Goal: Transaction & Acquisition: Purchase product/service

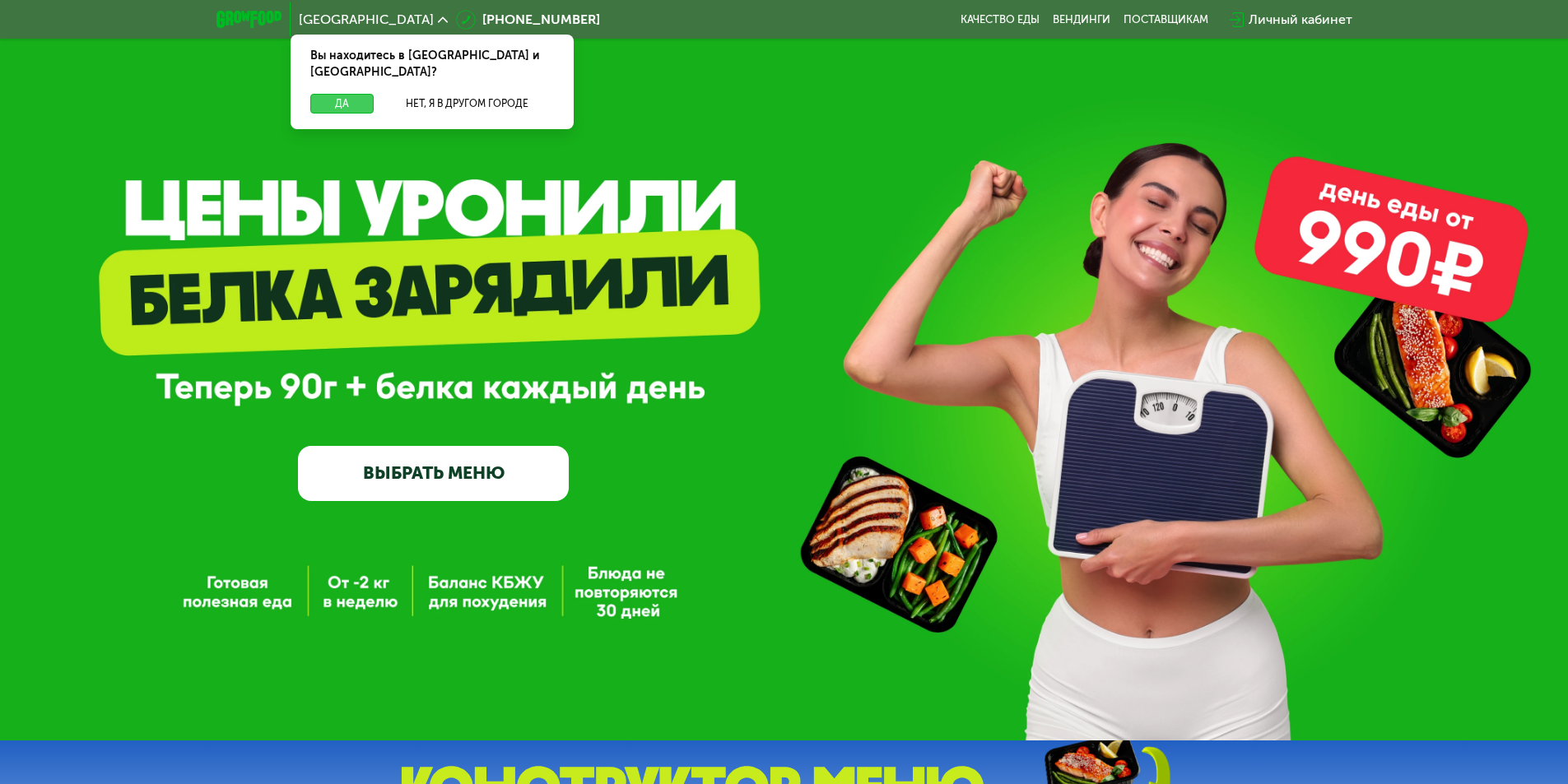
click at [336, 94] on button "Да" at bounding box center [342, 104] width 63 height 20
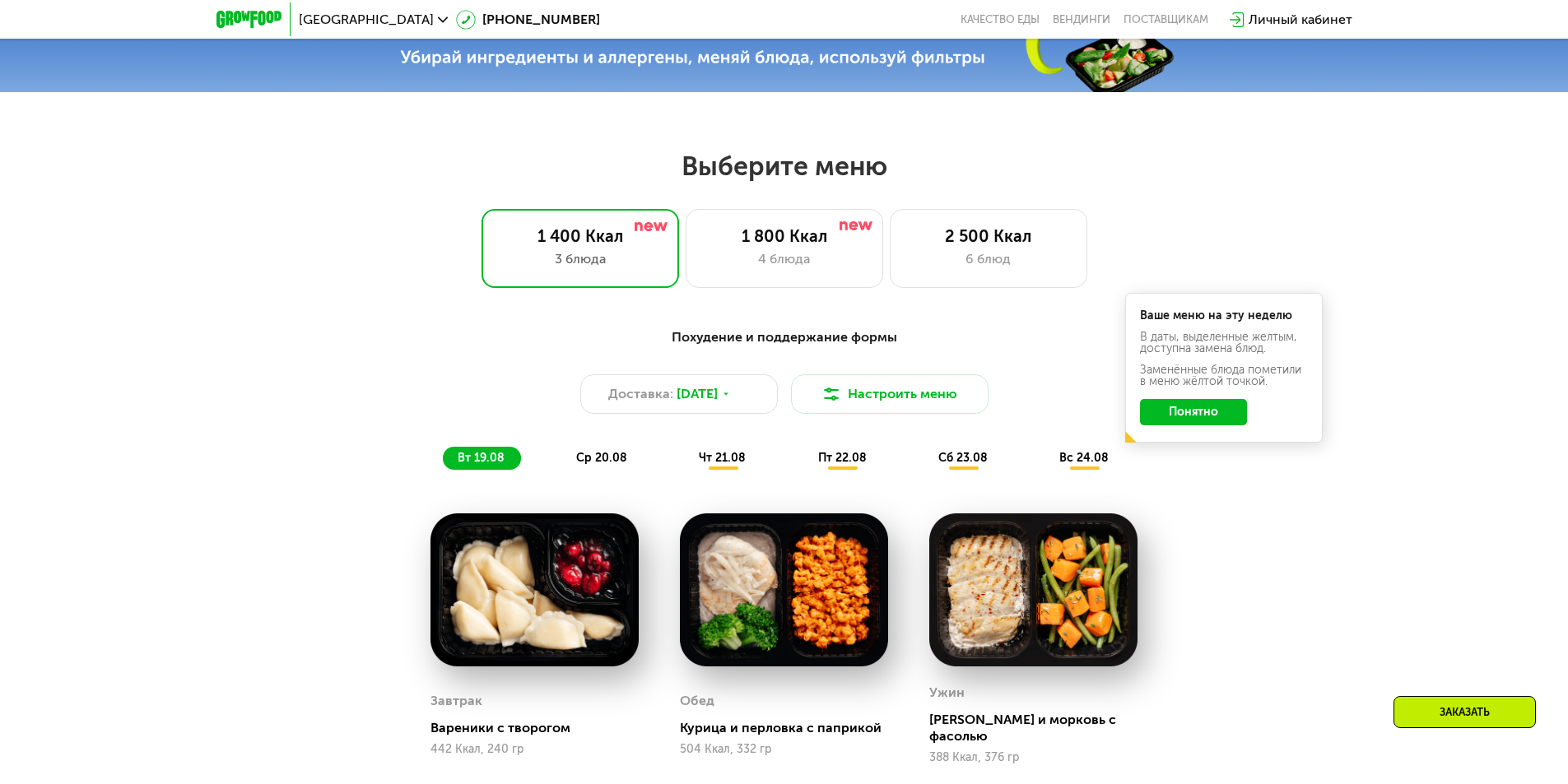
scroll to position [823, 0]
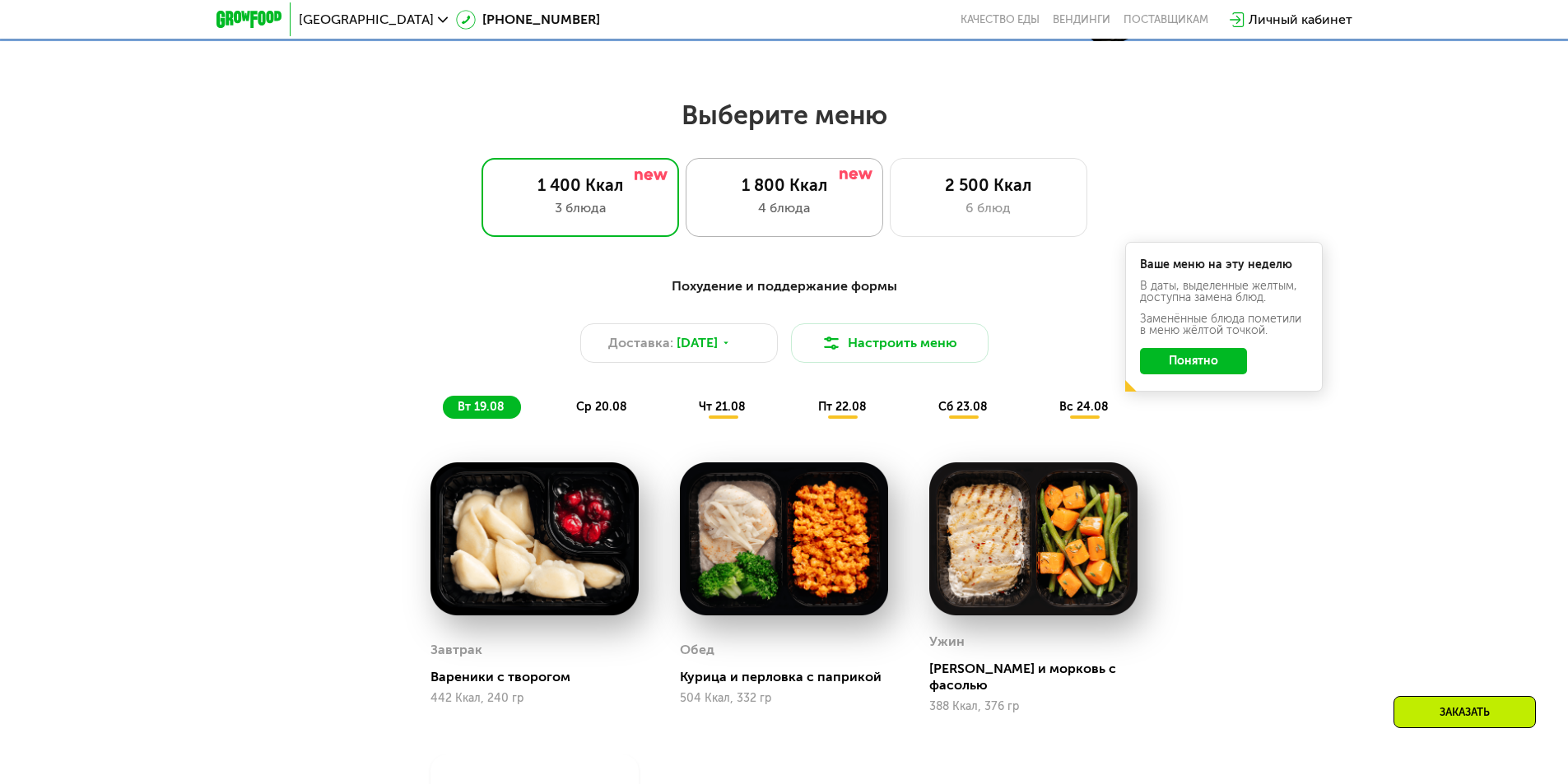
click at [789, 185] on div "1 800 Ккал" at bounding box center [784, 186] width 163 height 20
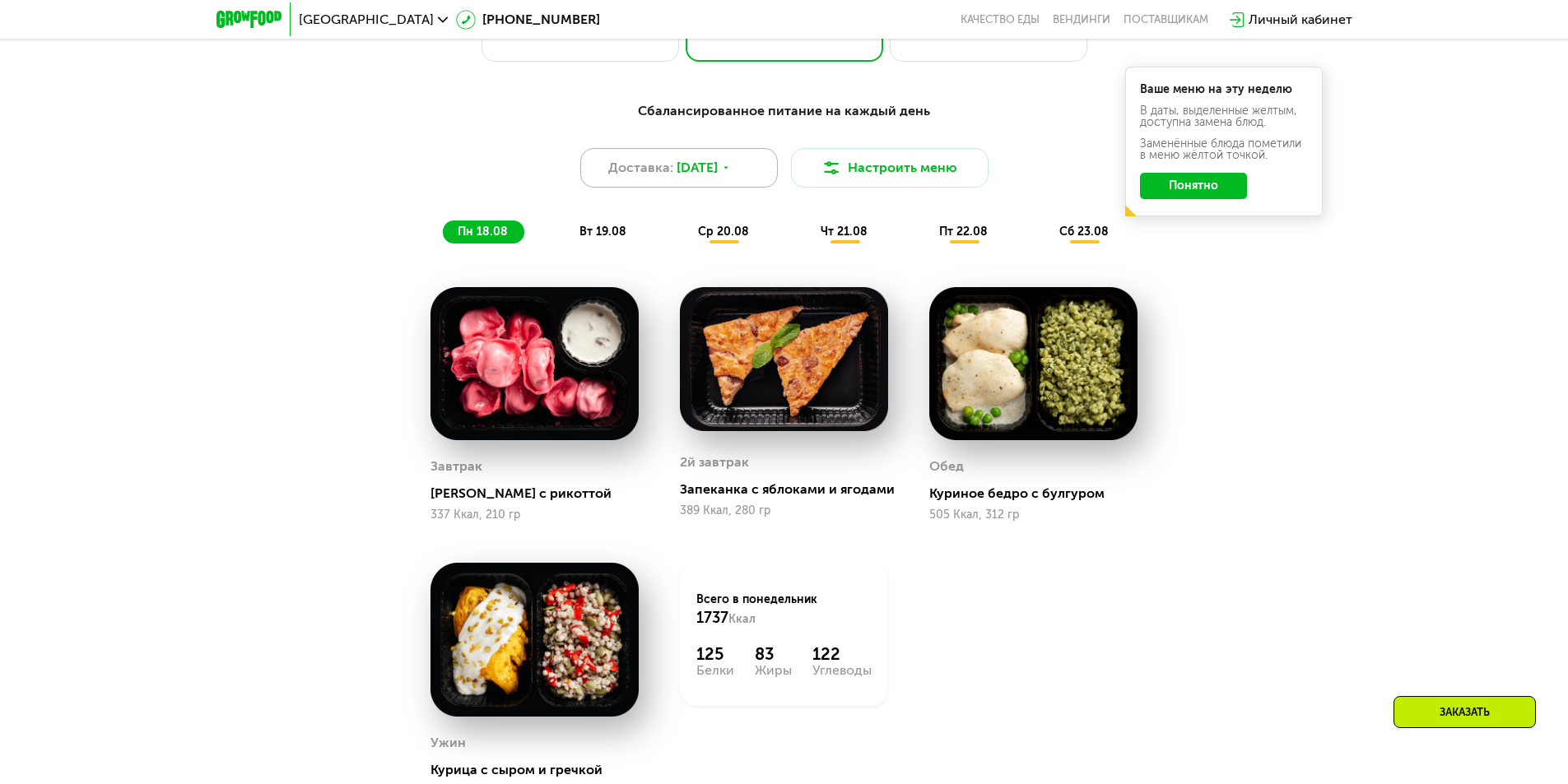
scroll to position [1069, 0]
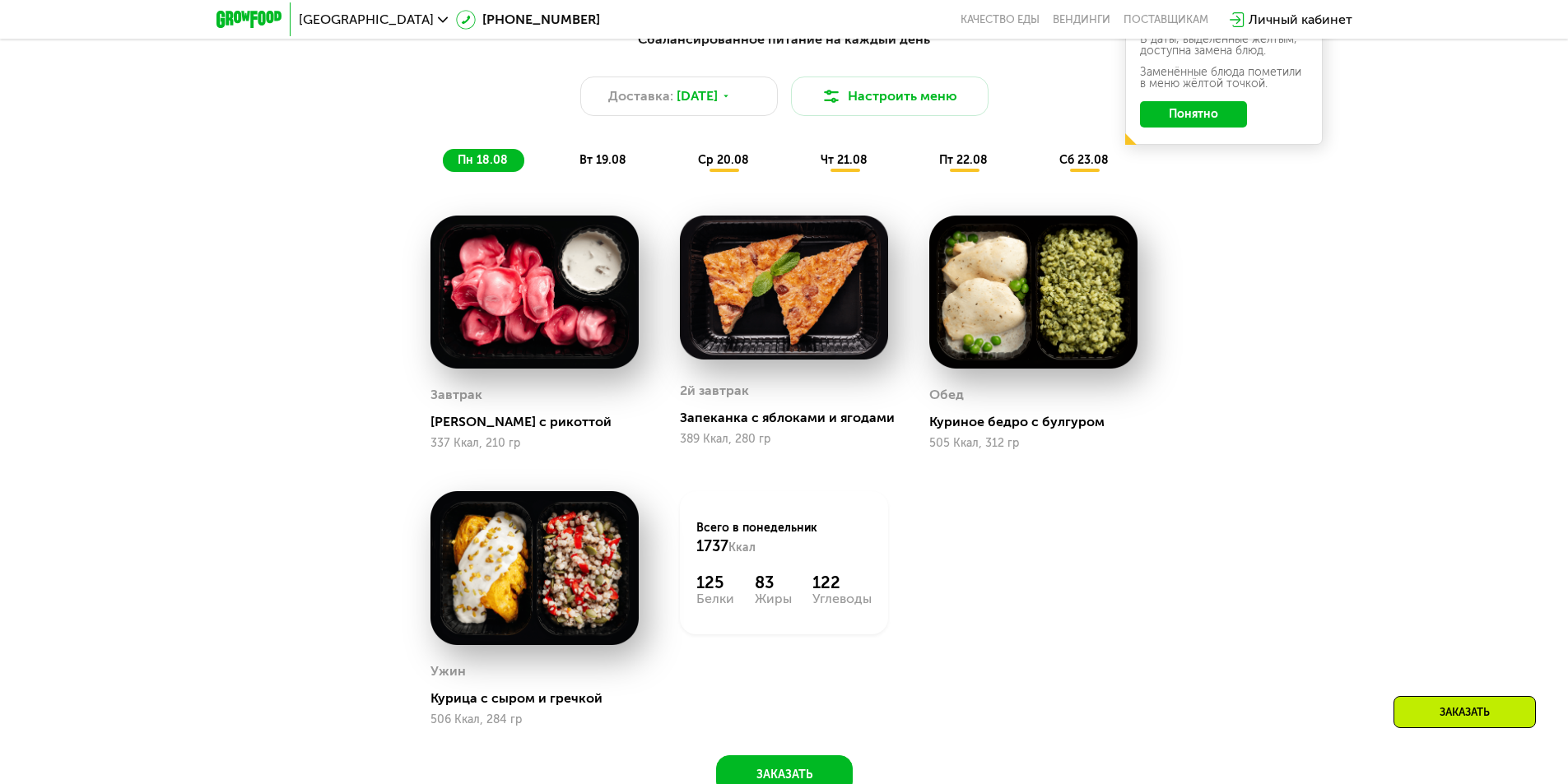
click at [616, 166] on span "вт 19.08" at bounding box center [603, 160] width 47 height 14
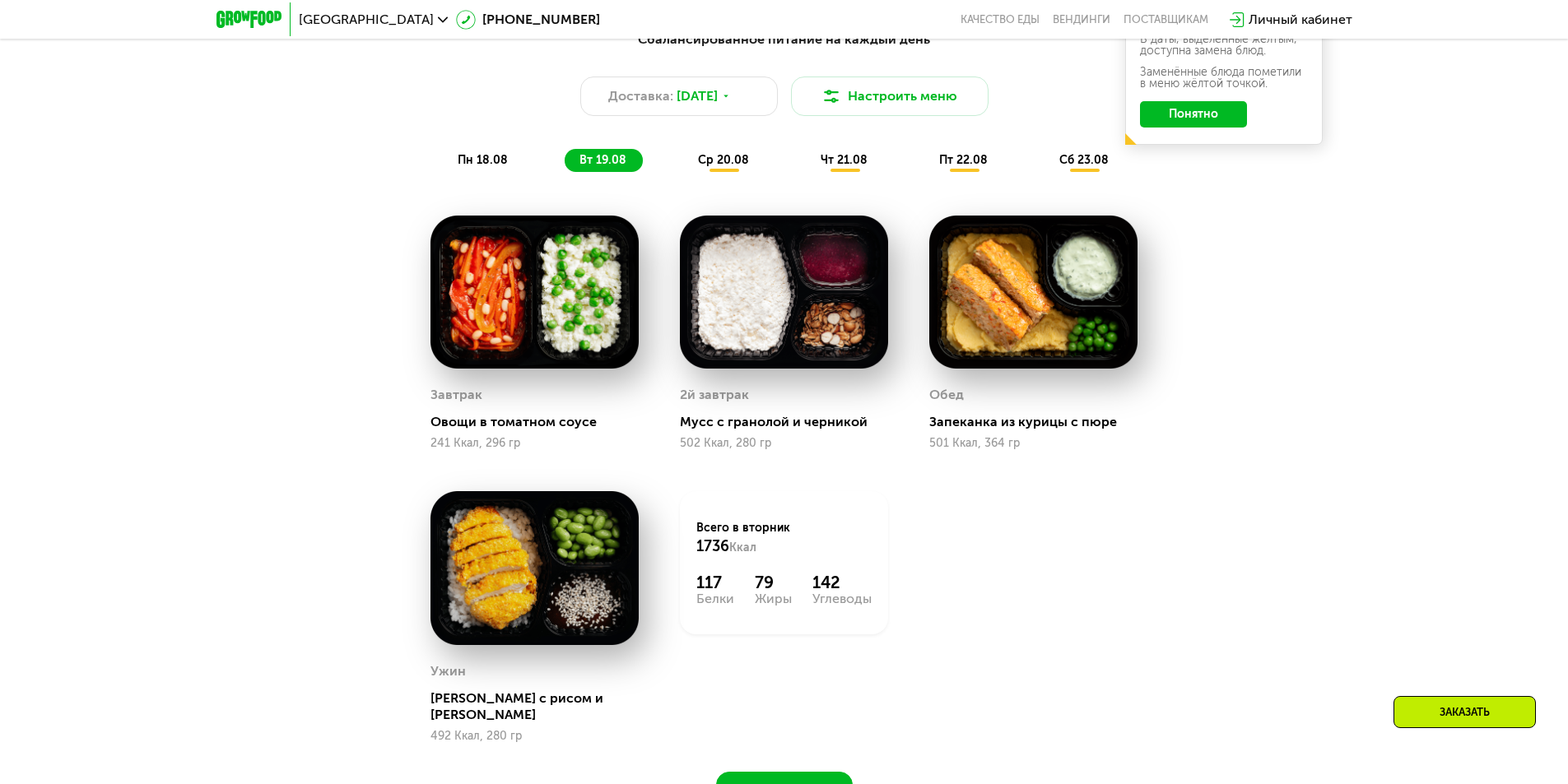
click at [806, 172] on div "ср 20.08" at bounding box center [844, 160] width 78 height 23
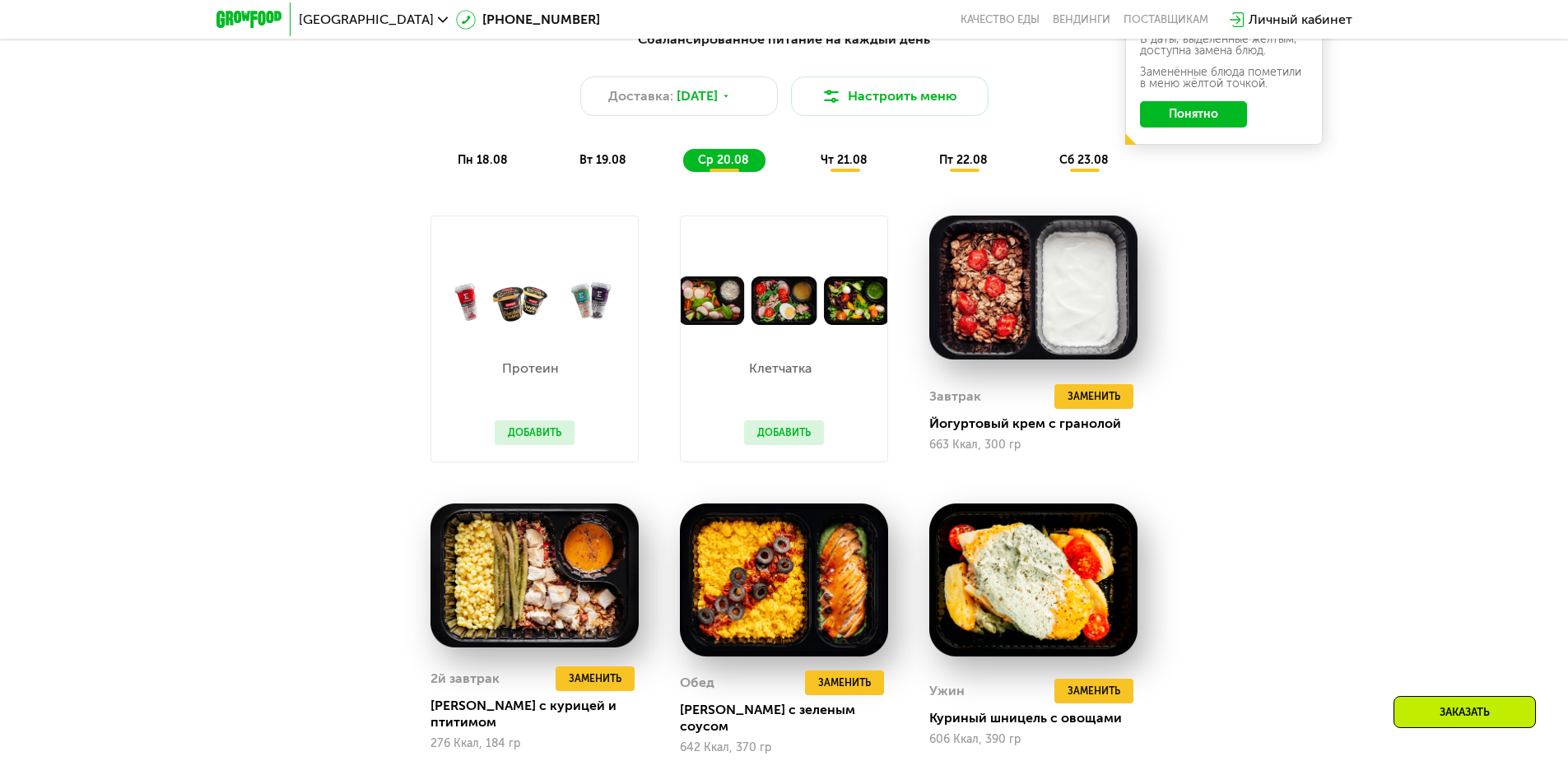
click at [537, 430] on button "Добавить" at bounding box center [534, 432] width 80 height 25
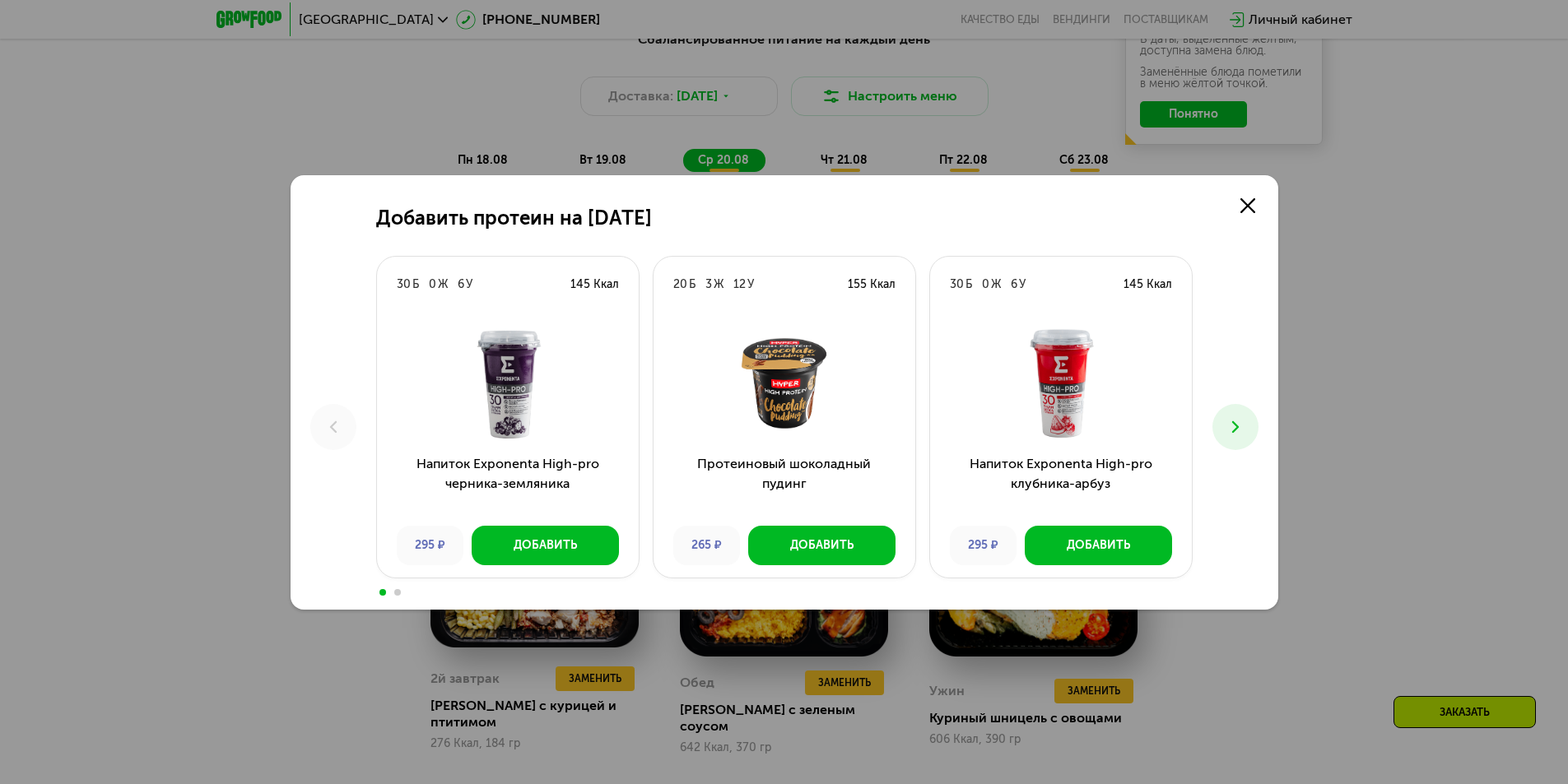
click at [1230, 428] on icon at bounding box center [1235, 428] width 20 height 20
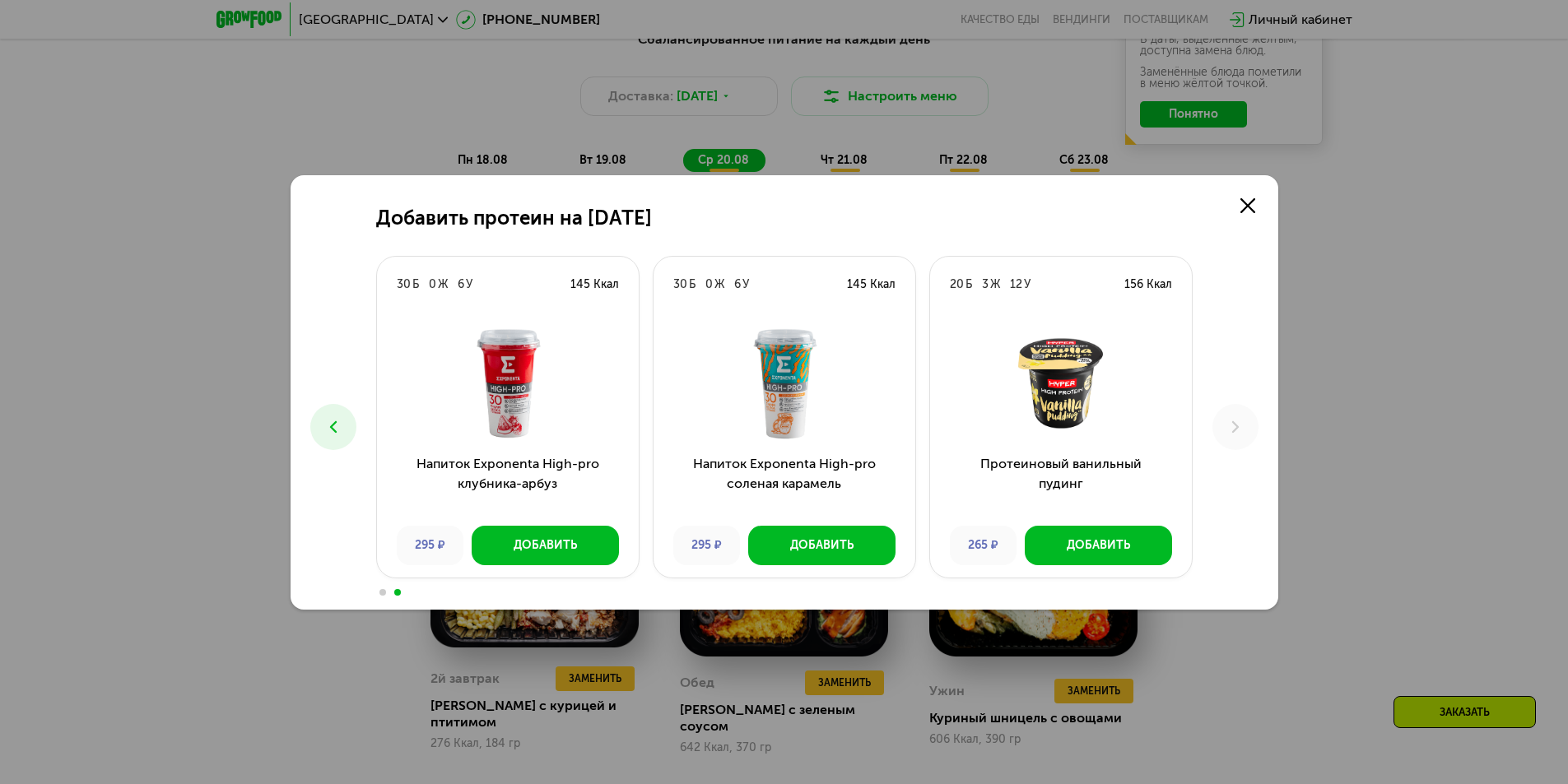
drag, startPoint x: 1084, startPoint y: 259, endPoint x: 754, endPoint y: 327, distance: 336.9
drag, startPoint x: 754, startPoint y: 327, endPoint x: 320, endPoint y: 428, distance: 445.6
click at [320, 428] on button at bounding box center [333, 427] width 46 height 46
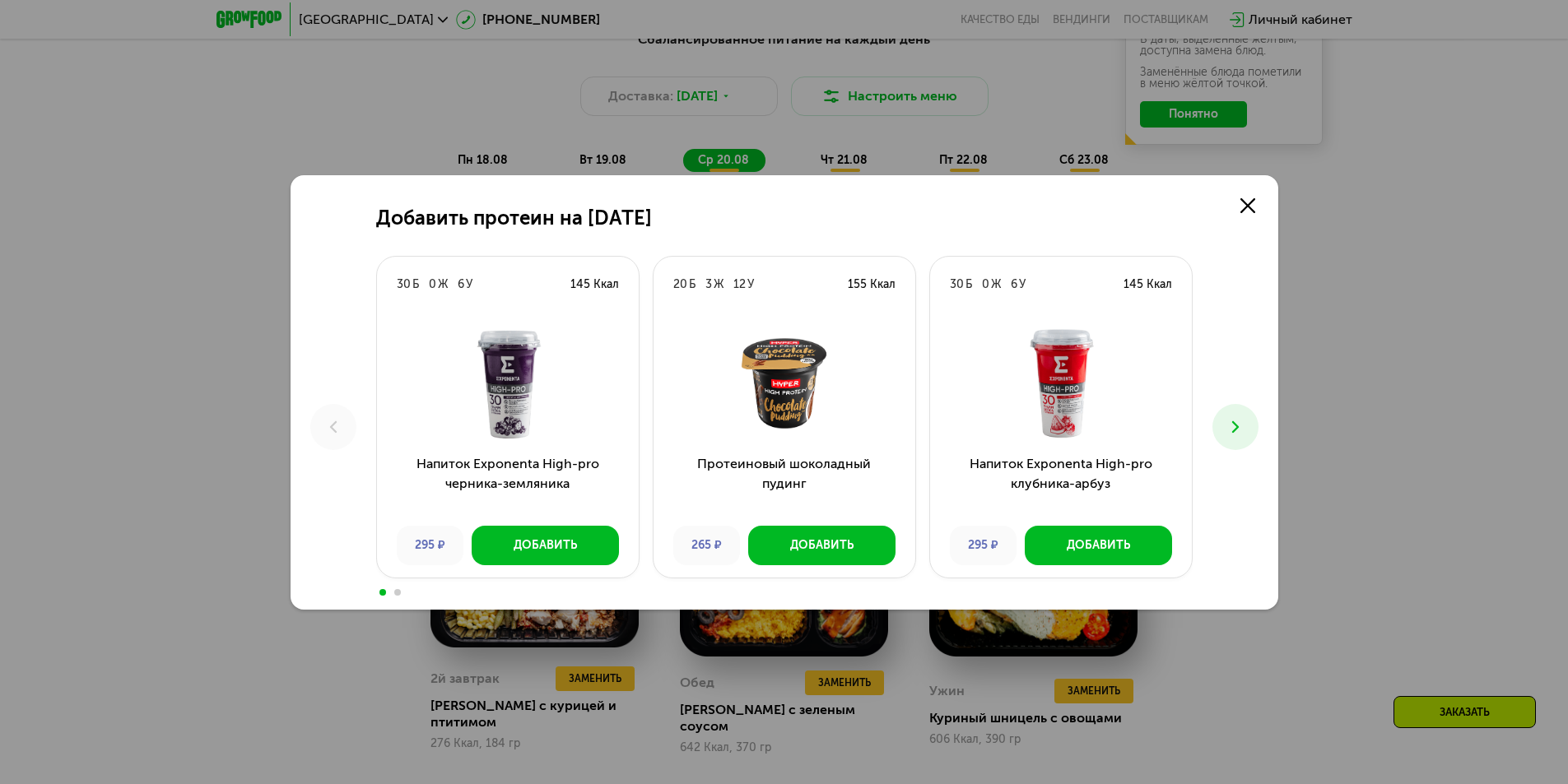
click at [1225, 421] on icon at bounding box center [1235, 428] width 20 height 20
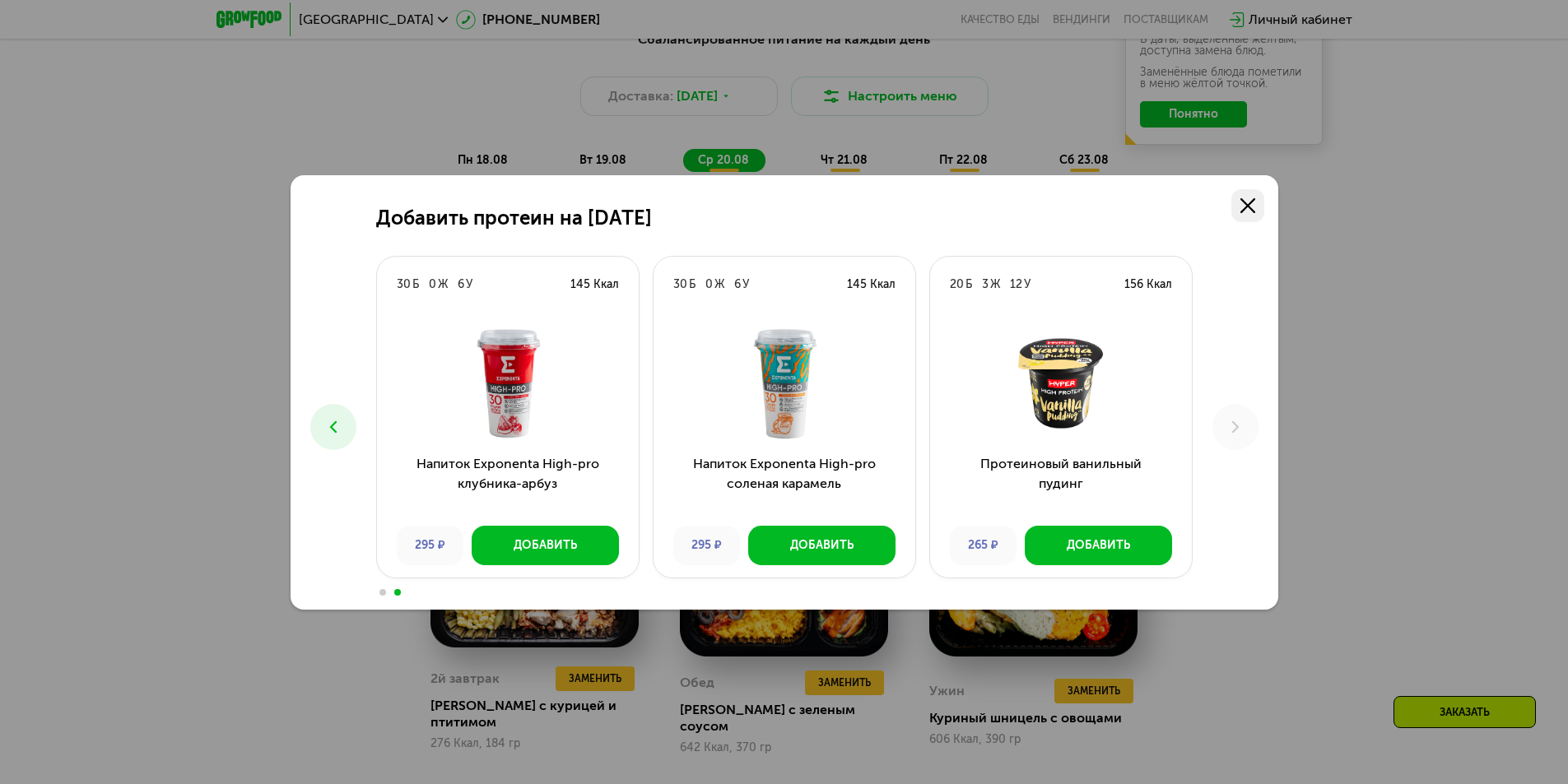
click at [1252, 212] on icon at bounding box center [1247, 205] width 15 height 15
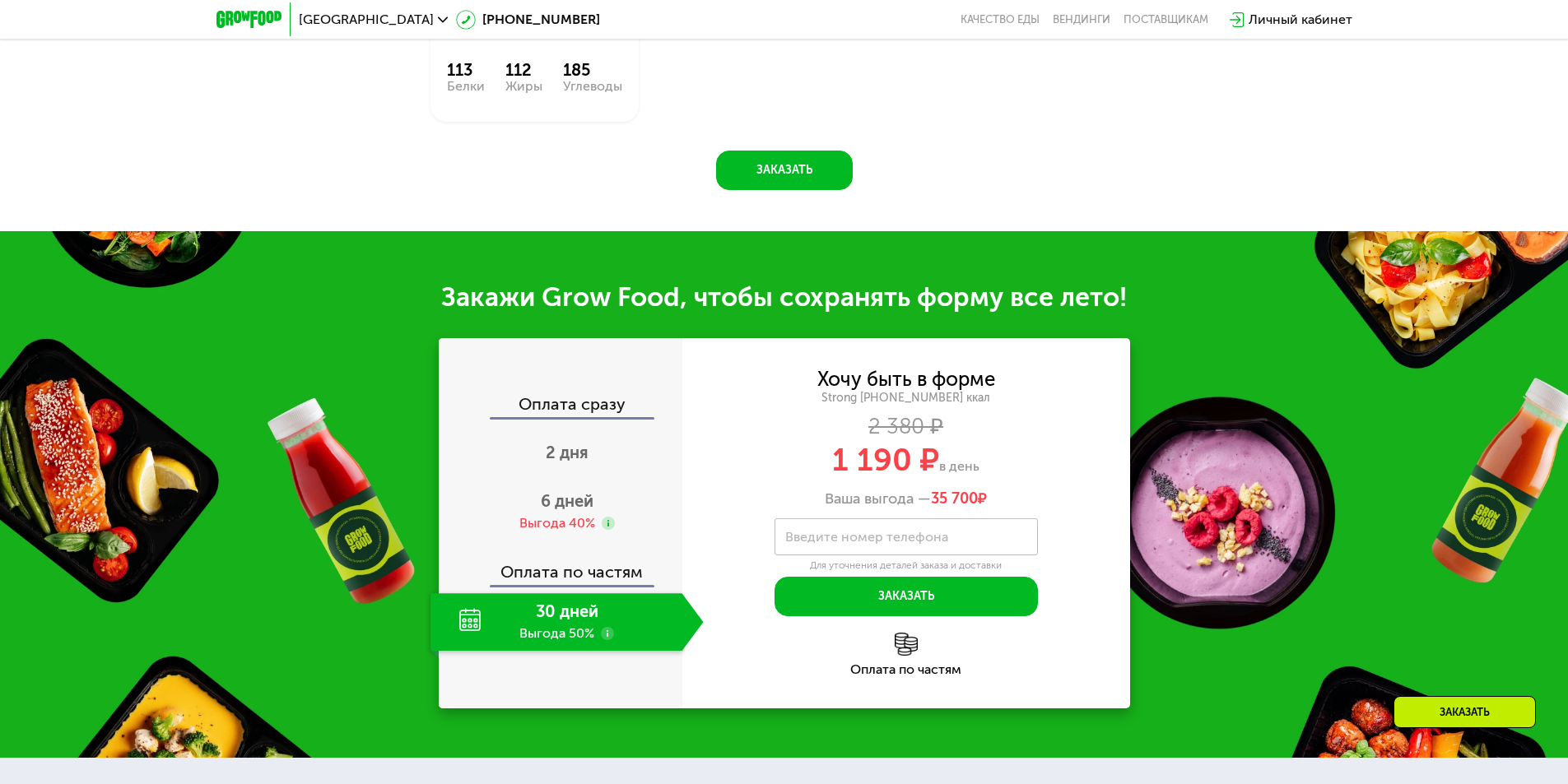
scroll to position [1893, 0]
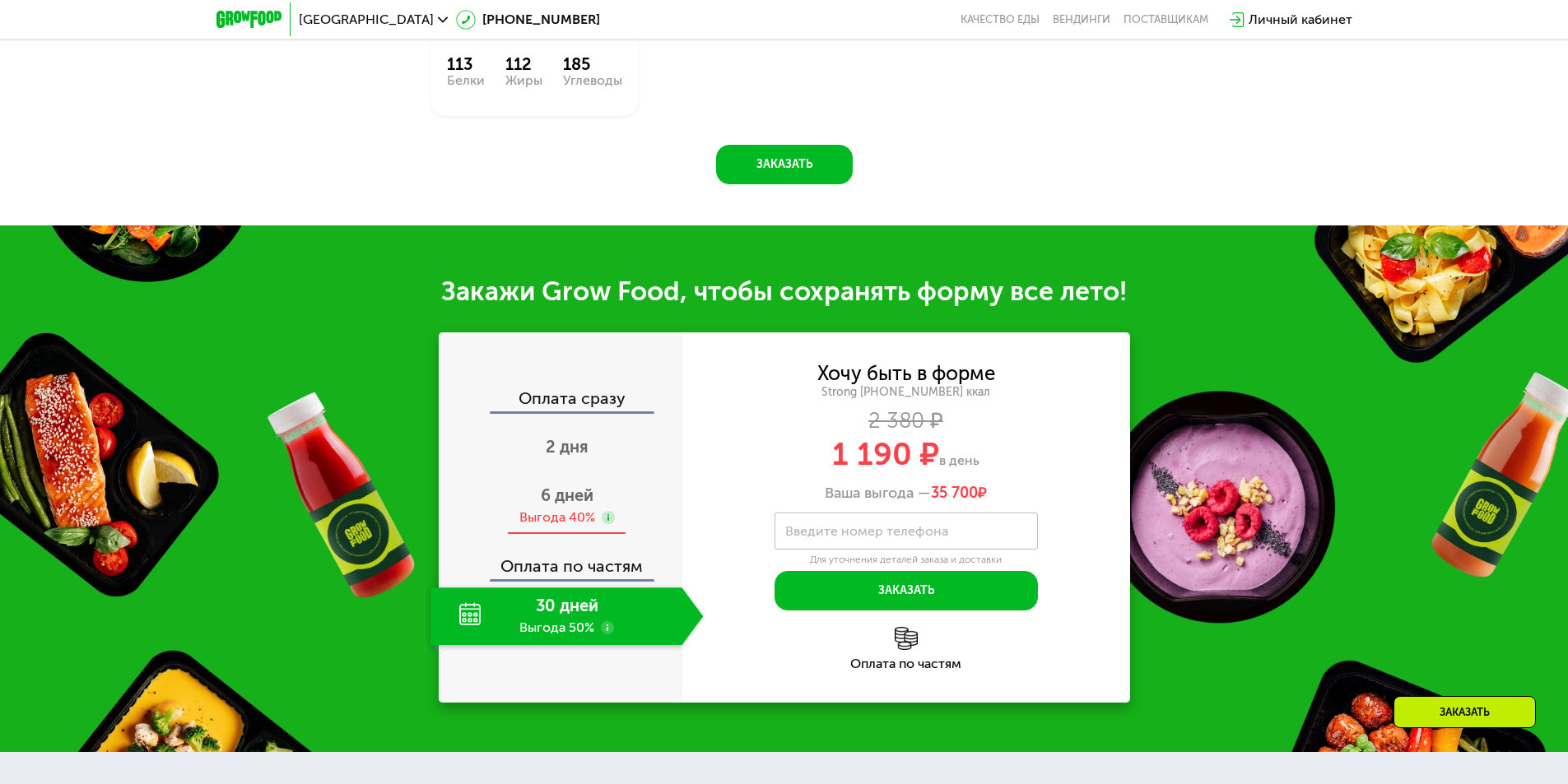
click at [603, 511] on use at bounding box center [607, 517] width 13 height 13
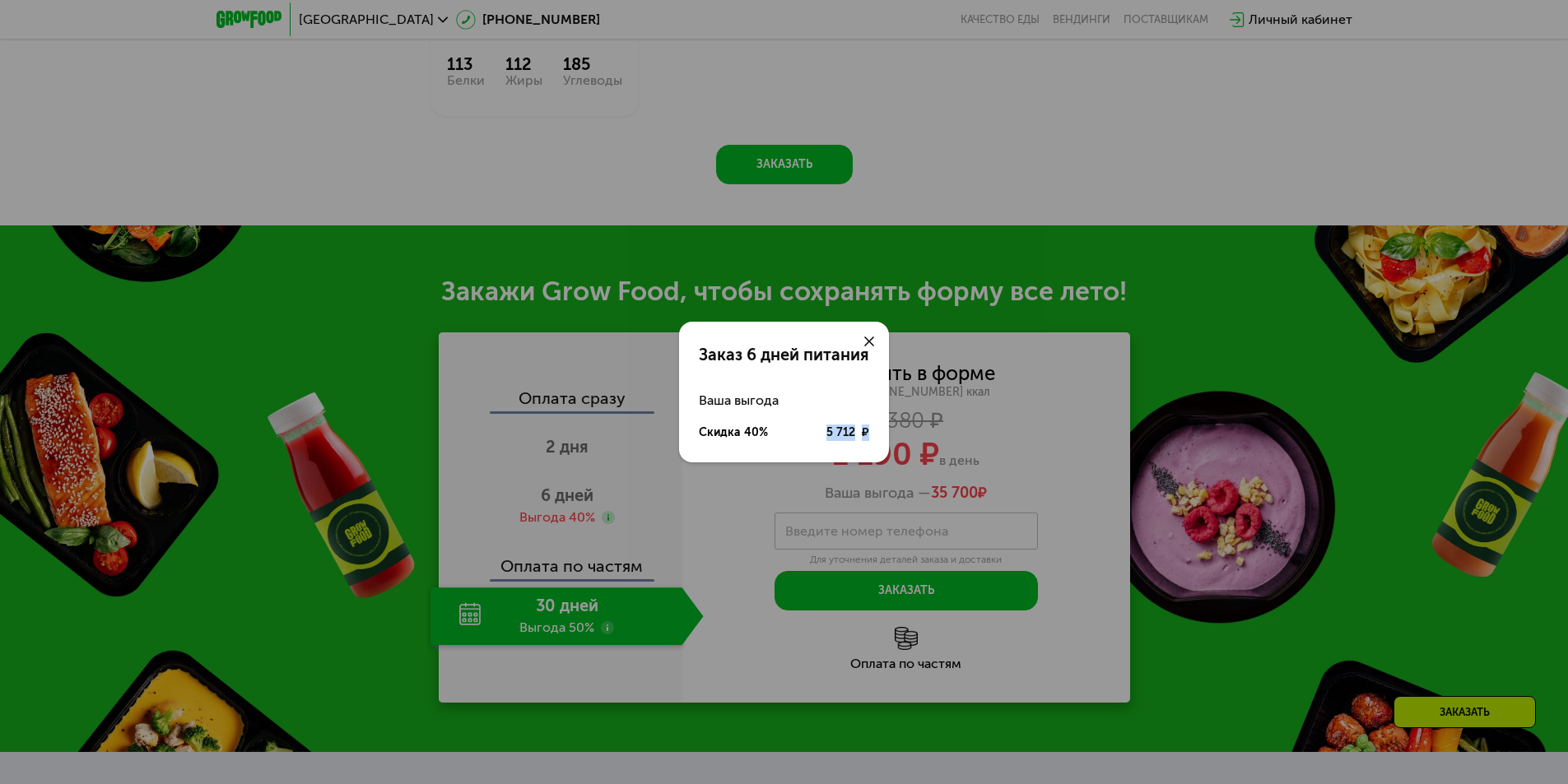
drag, startPoint x: 823, startPoint y: 432, endPoint x: 870, endPoint y: 432, distance: 47.0
click at [870, 432] on div "Ваша выгода Скидка 40% 5 712 ₽" at bounding box center [784, 417] width 210 height 65
click at [864, 343] on icon at bounding box center [869, 342] width 10 height 10
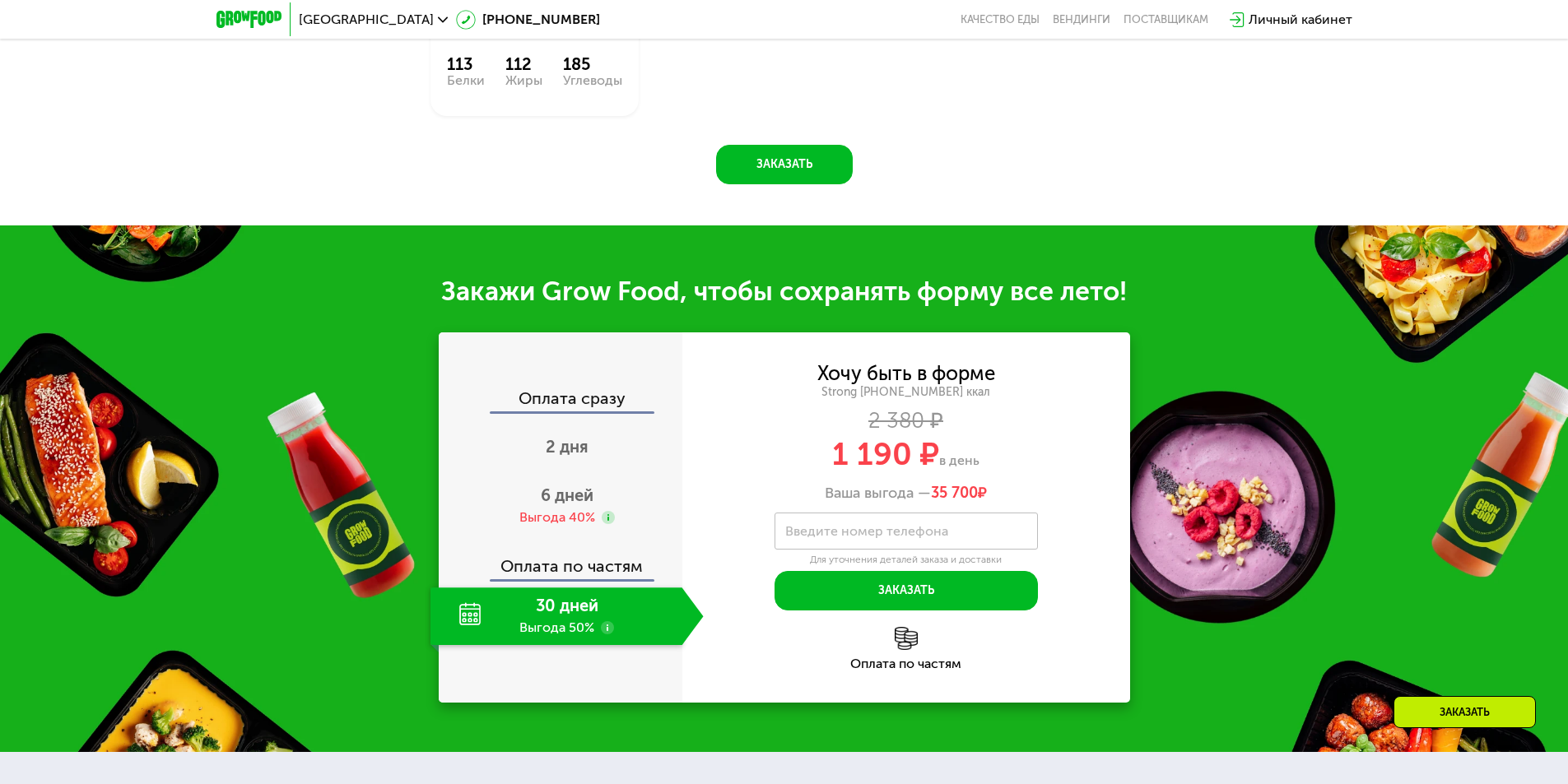
click at [575, 557] on div "Оплата по частям" at bounding box center [561, 560] width 242 height 38
click at [549, 509] on div "Выгода 40%" at bounding box center [557, 517] width 76 height 18
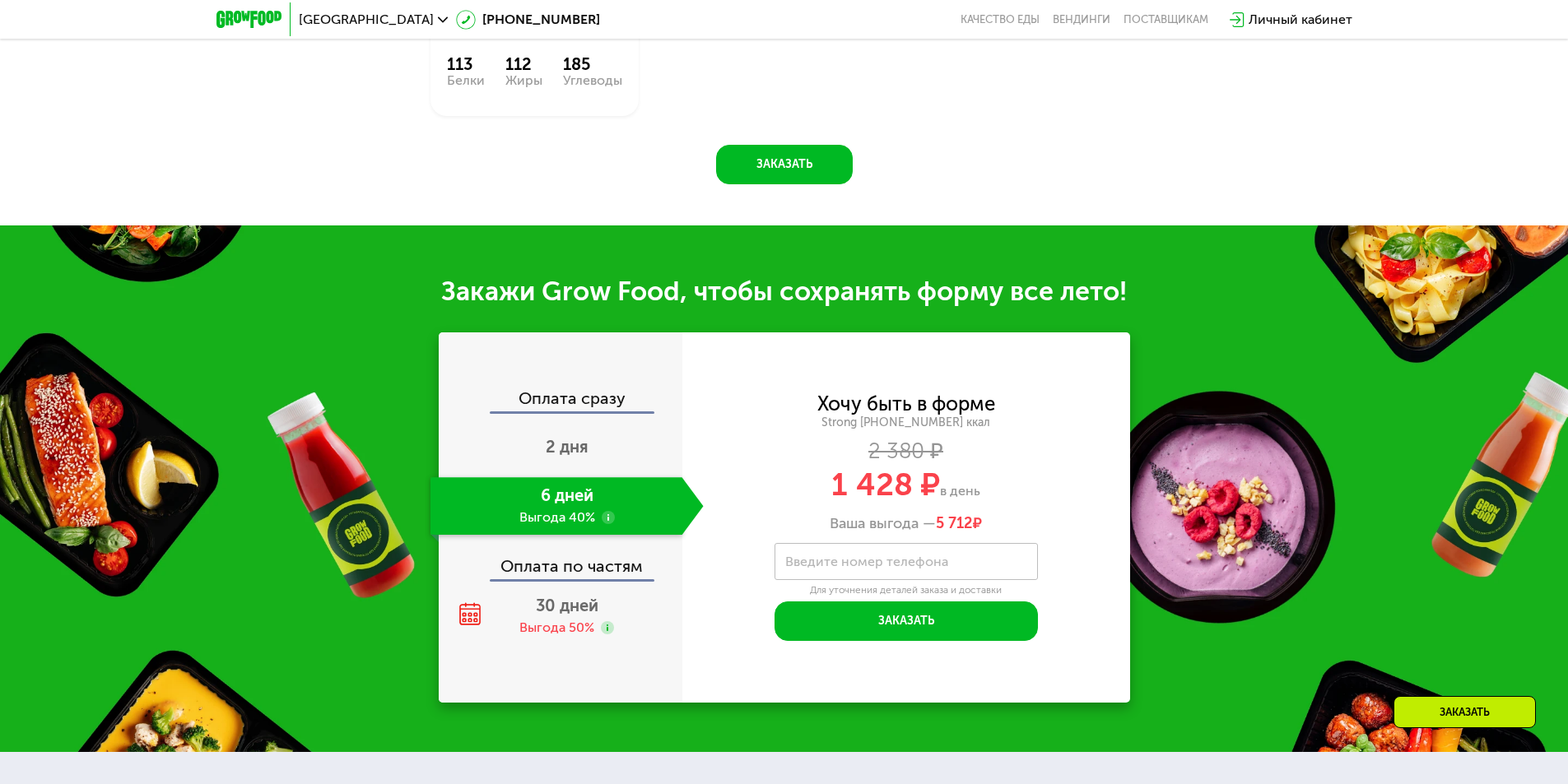
click at [614, 511] on icon at bounding box center [607, 517] width 13 height 13
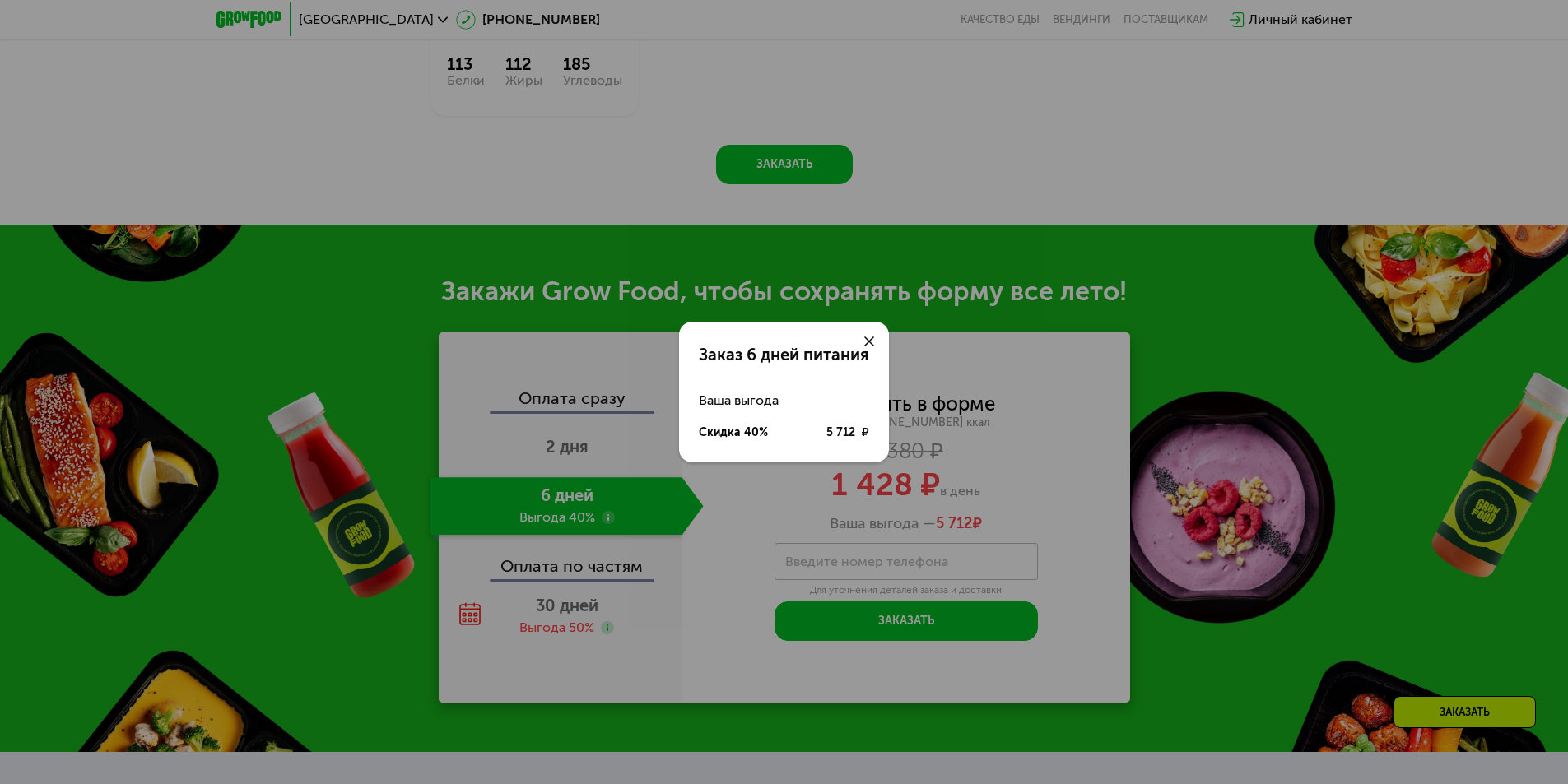
click at [609, 507] on div "Заказ 6 дней питания Ваша выгода Скидка 40% 5 712 ₽" at bounding box center [784, 392] width 1568 height 784
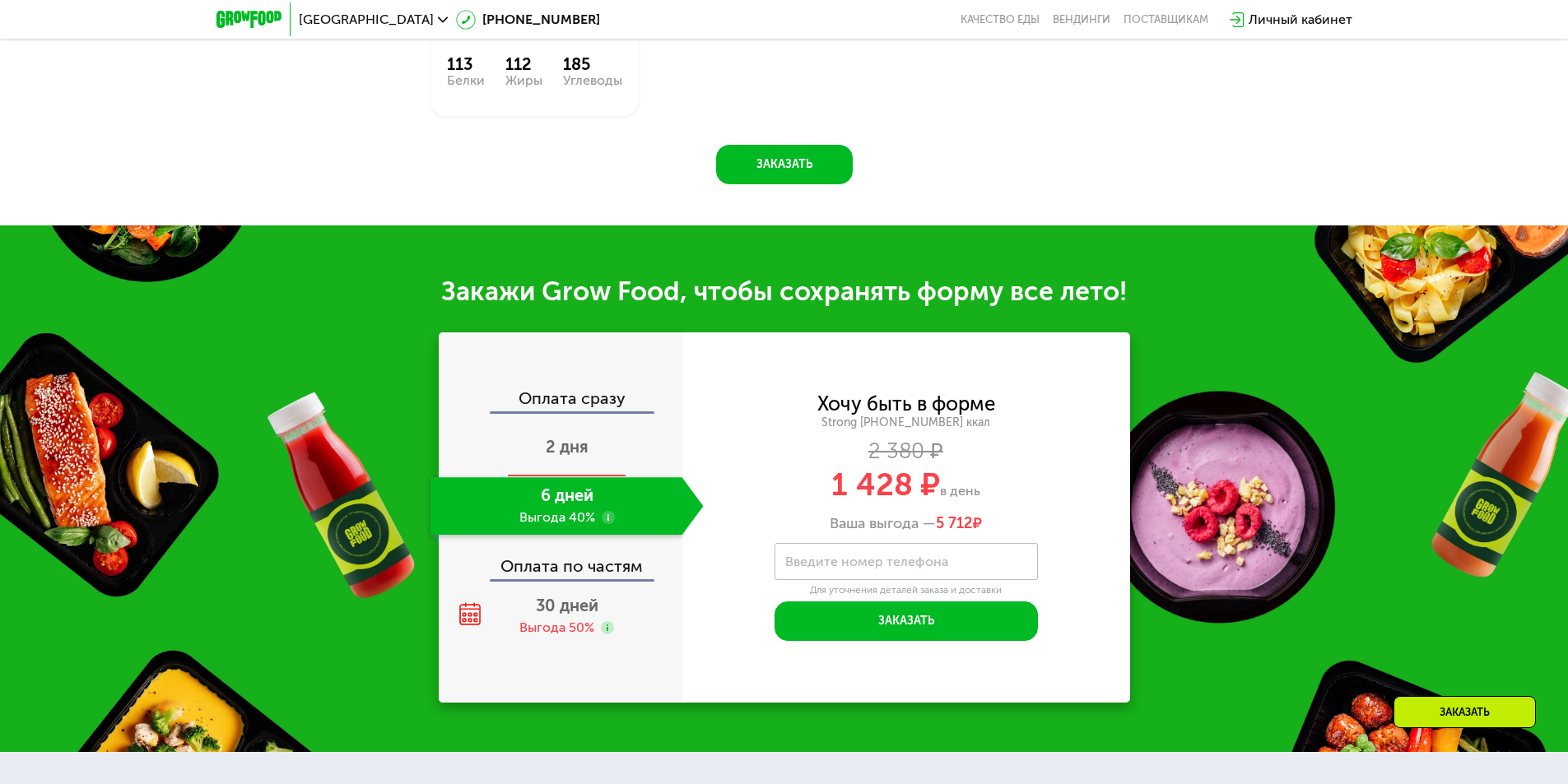
click at [577, 452] on div "2 дня" at bounding box center [567, 448] width 274 height 57
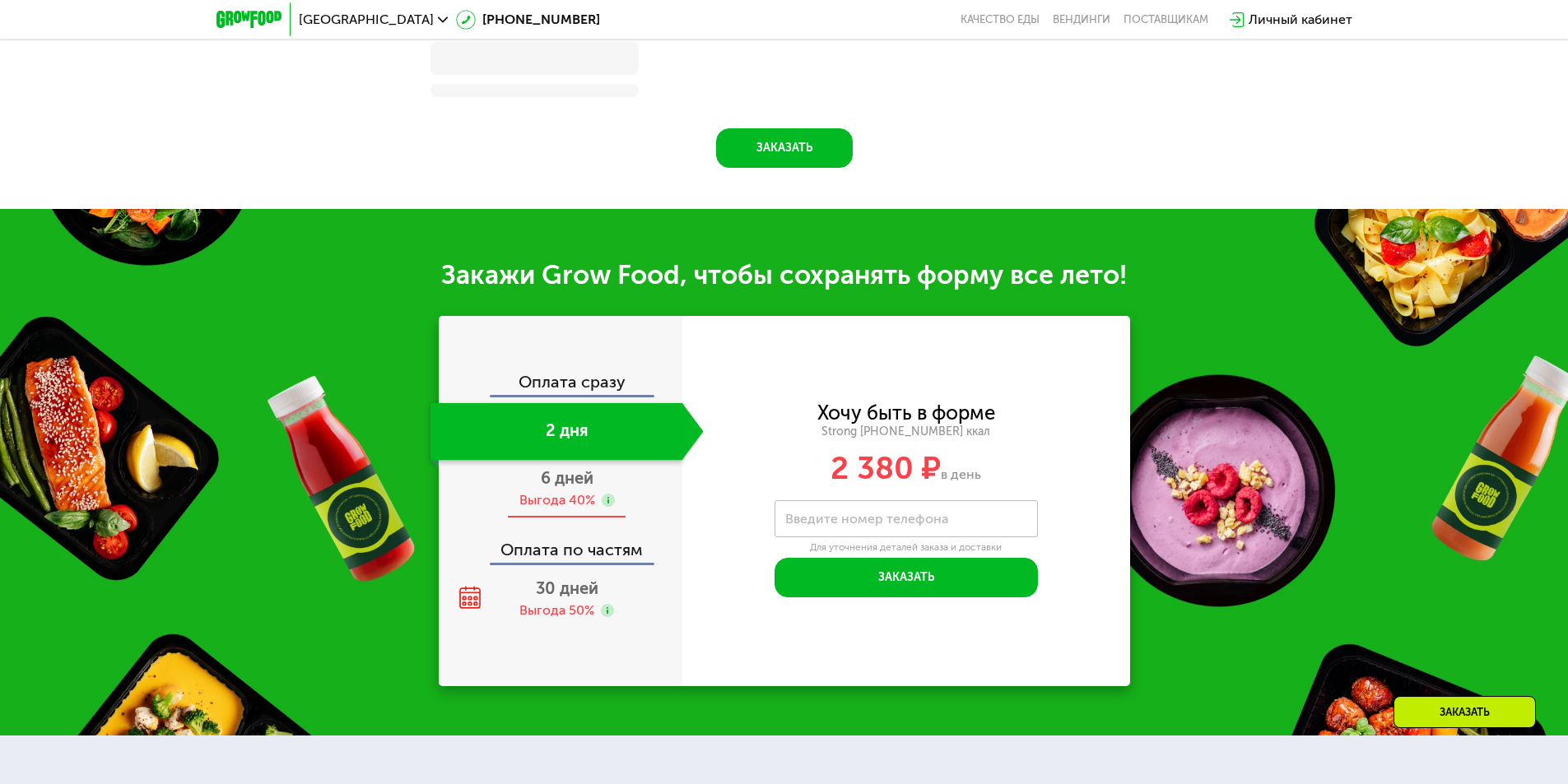
click at [604, 503] on use at bounding box center [607, 500] width 13 height 13
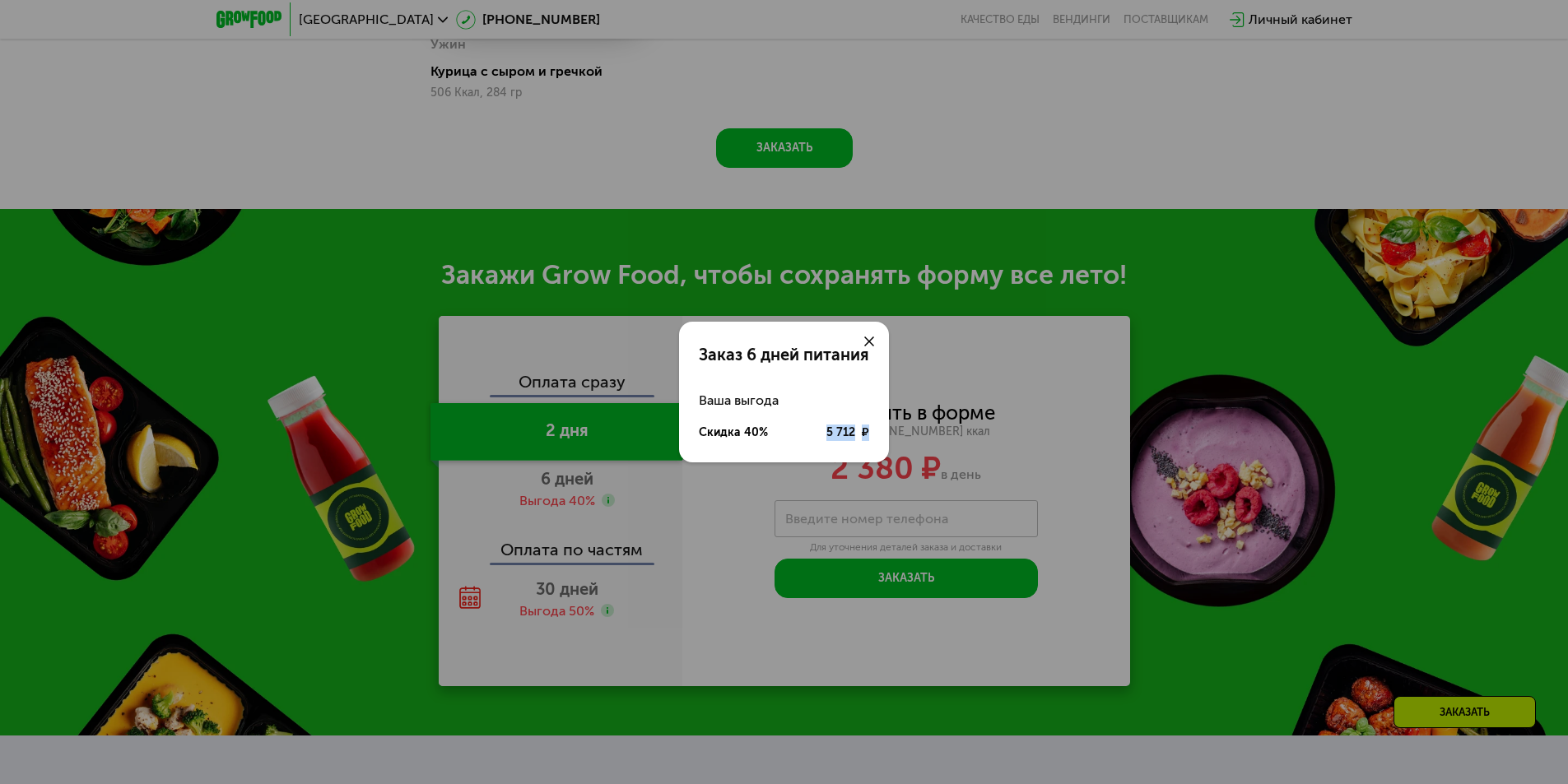
drag, startPoint x: 828, startPoint y: 433, endPoint x: 870, endPoint y: 428, distance: 42.3
click at [870, 428] on div "Ваша выгода Скидка 40% 5 712 ₽" at bounding box center [784, 417] width 210 height 65
click at [625, 443] on div "Заказ 6 дней питания Ваша выгода Скидка 40% 5 712 ₽" at bounding box center [784, 392] width 1568 height 784
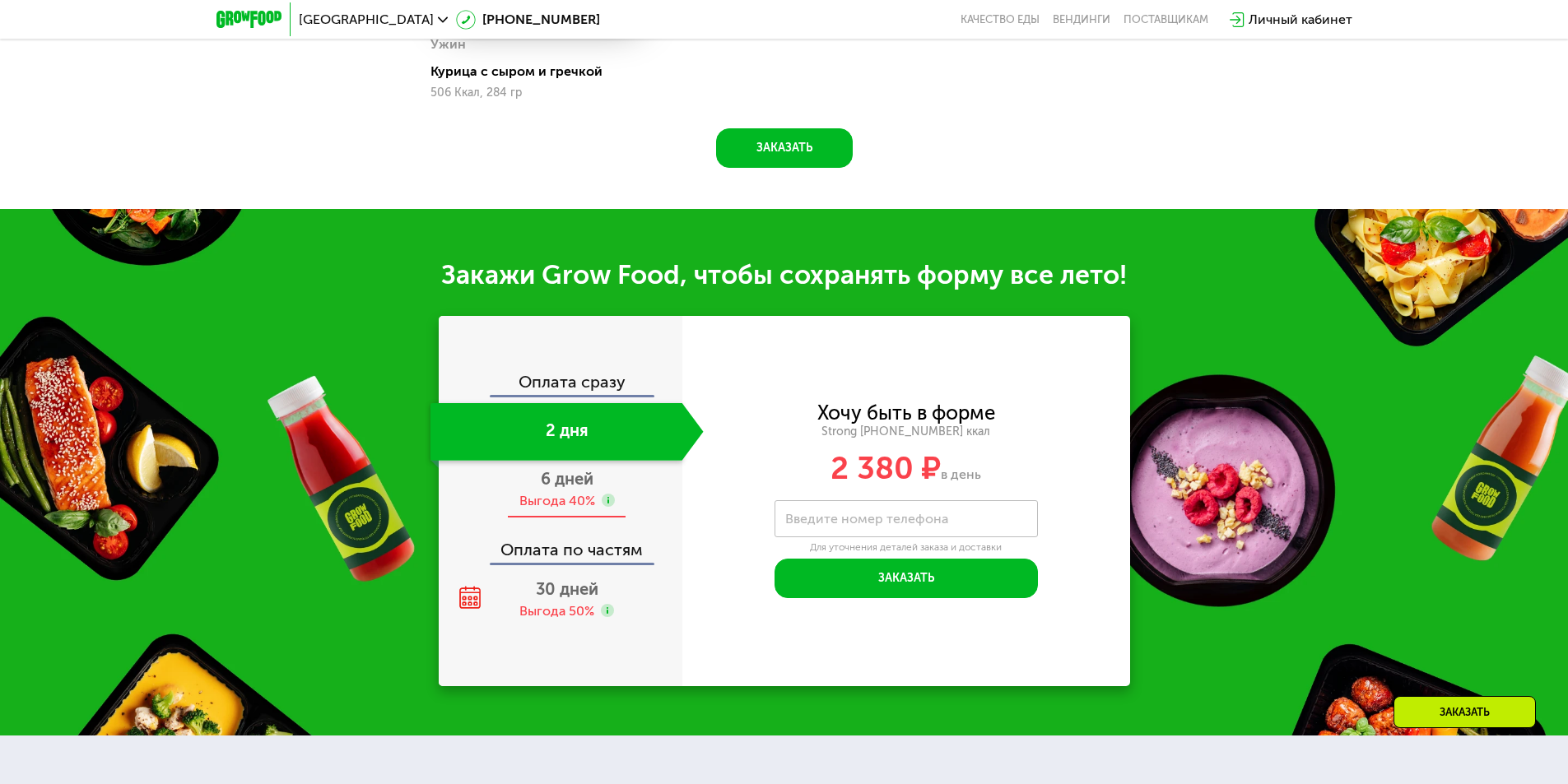
click at [565, 487] on span "6 дней" at bounding box center [567, 479] width 52 height 20
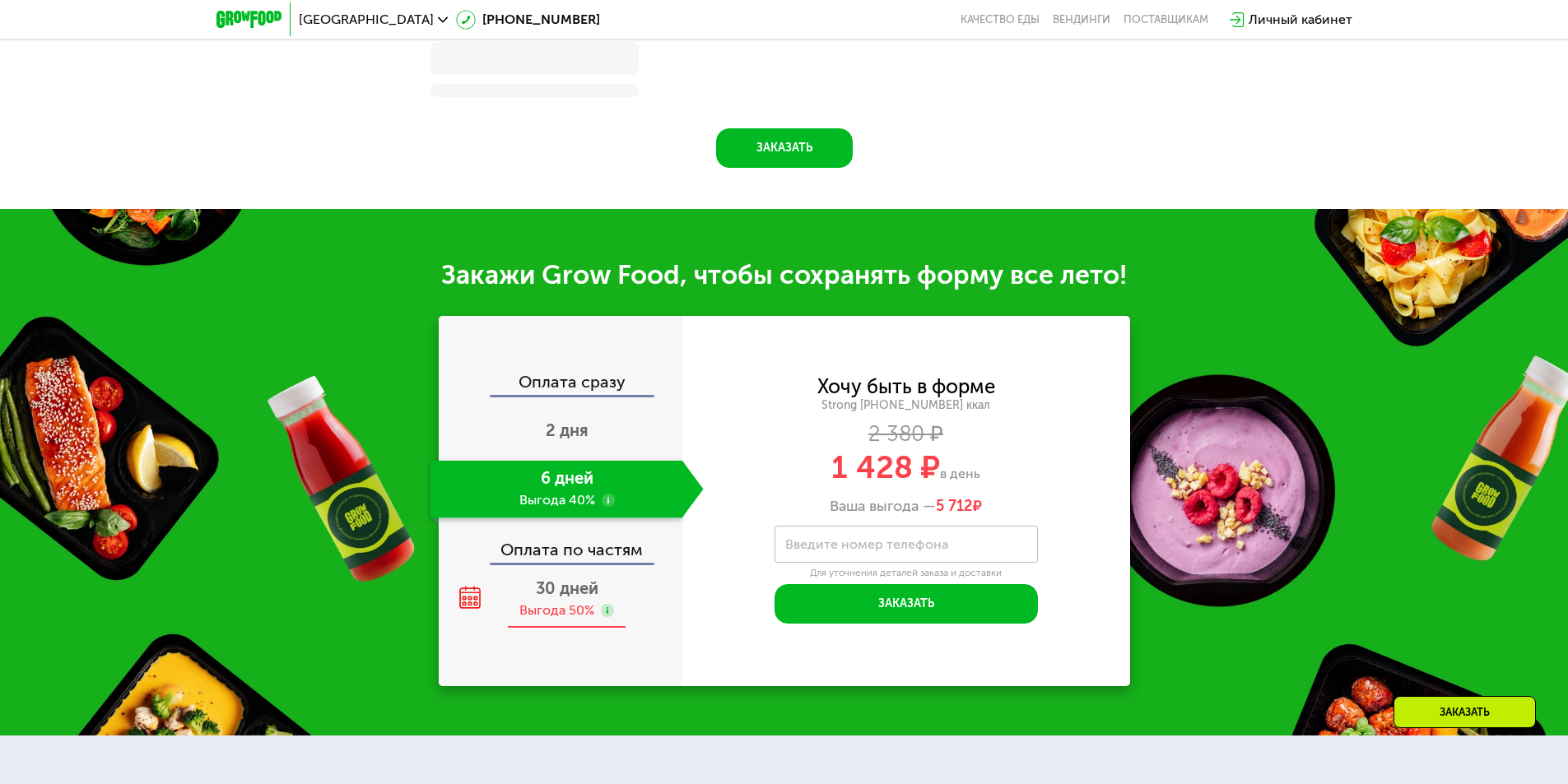
click at [609, 617] on use at bounding box center [606, 610] width 13 height 13
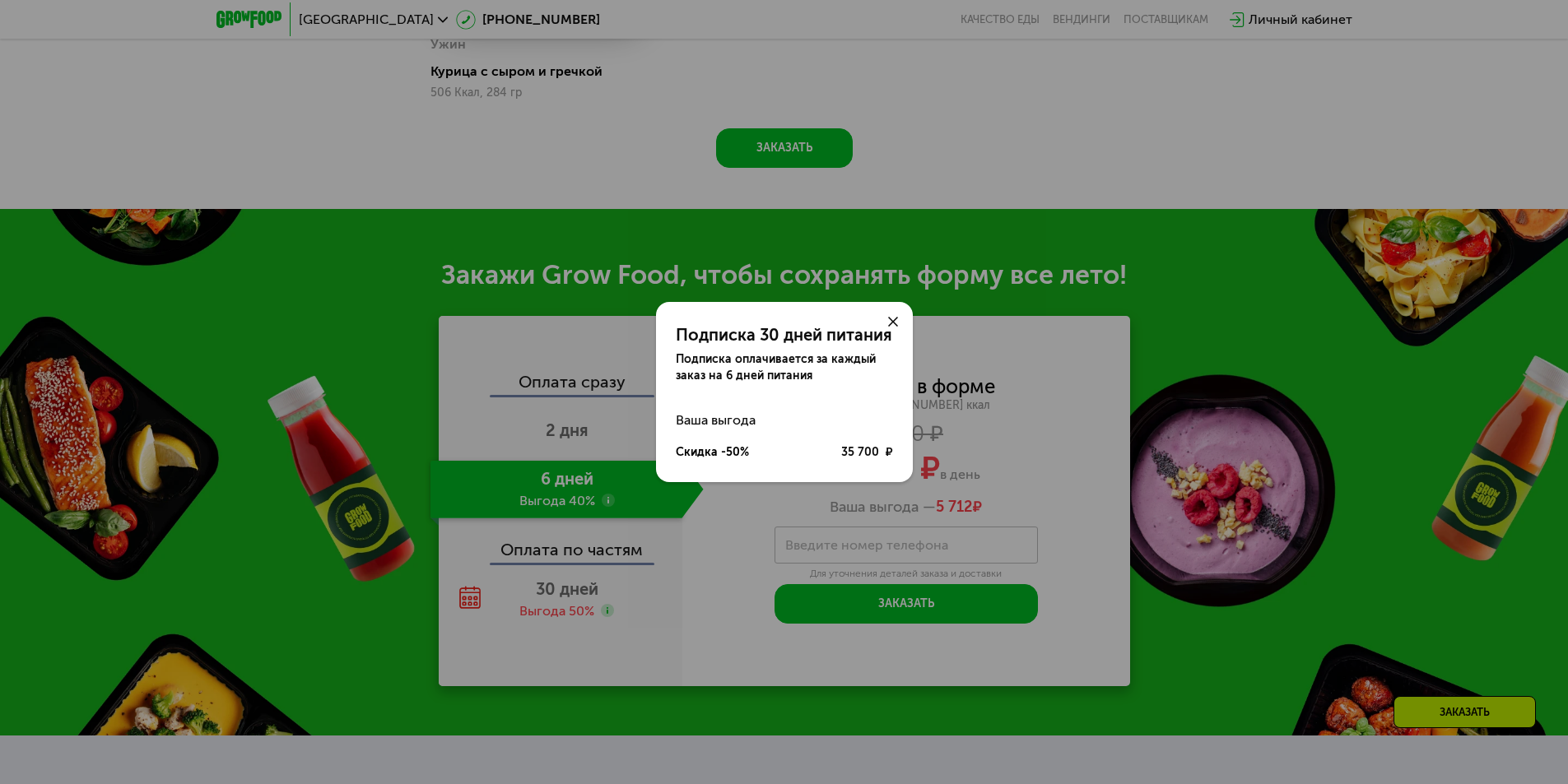
click at [896, 319] on use at bounding box center [893, 322] width 10 height 10
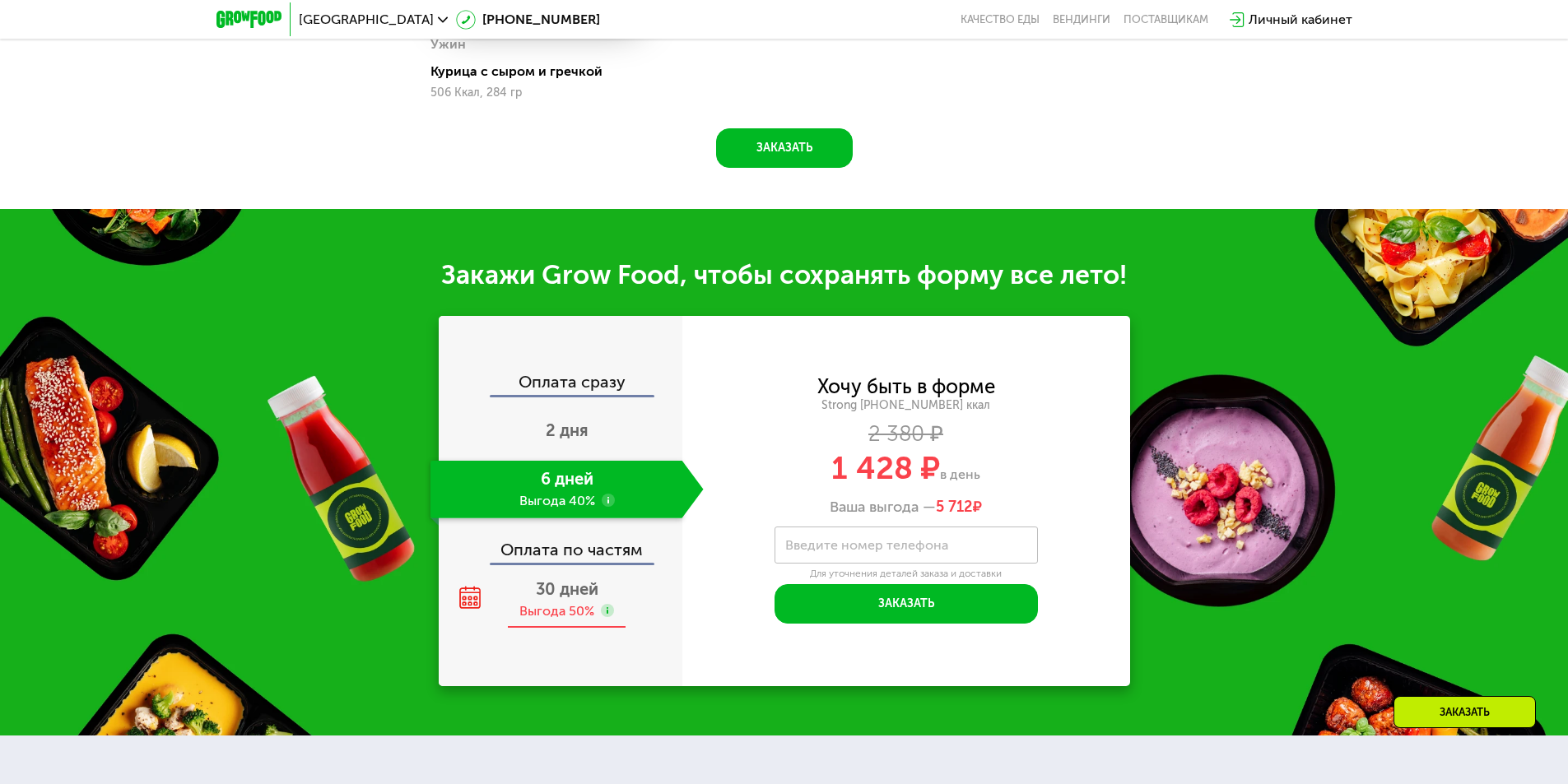
click at [586, 581] on div "30 дней Выгода 50%" at bounding box center [567, 599] width 274 height 57
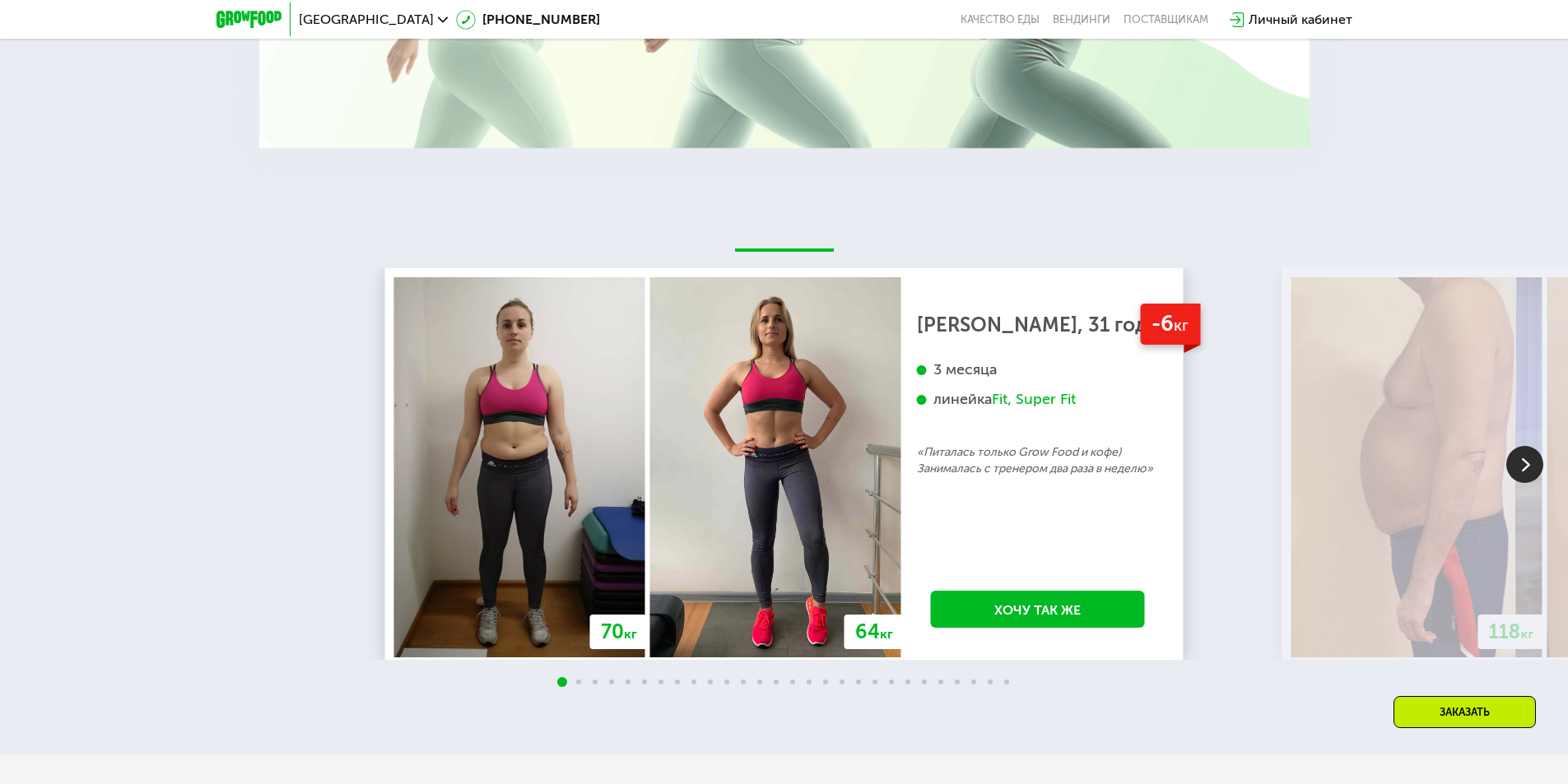
scroll to position [3096, 0]
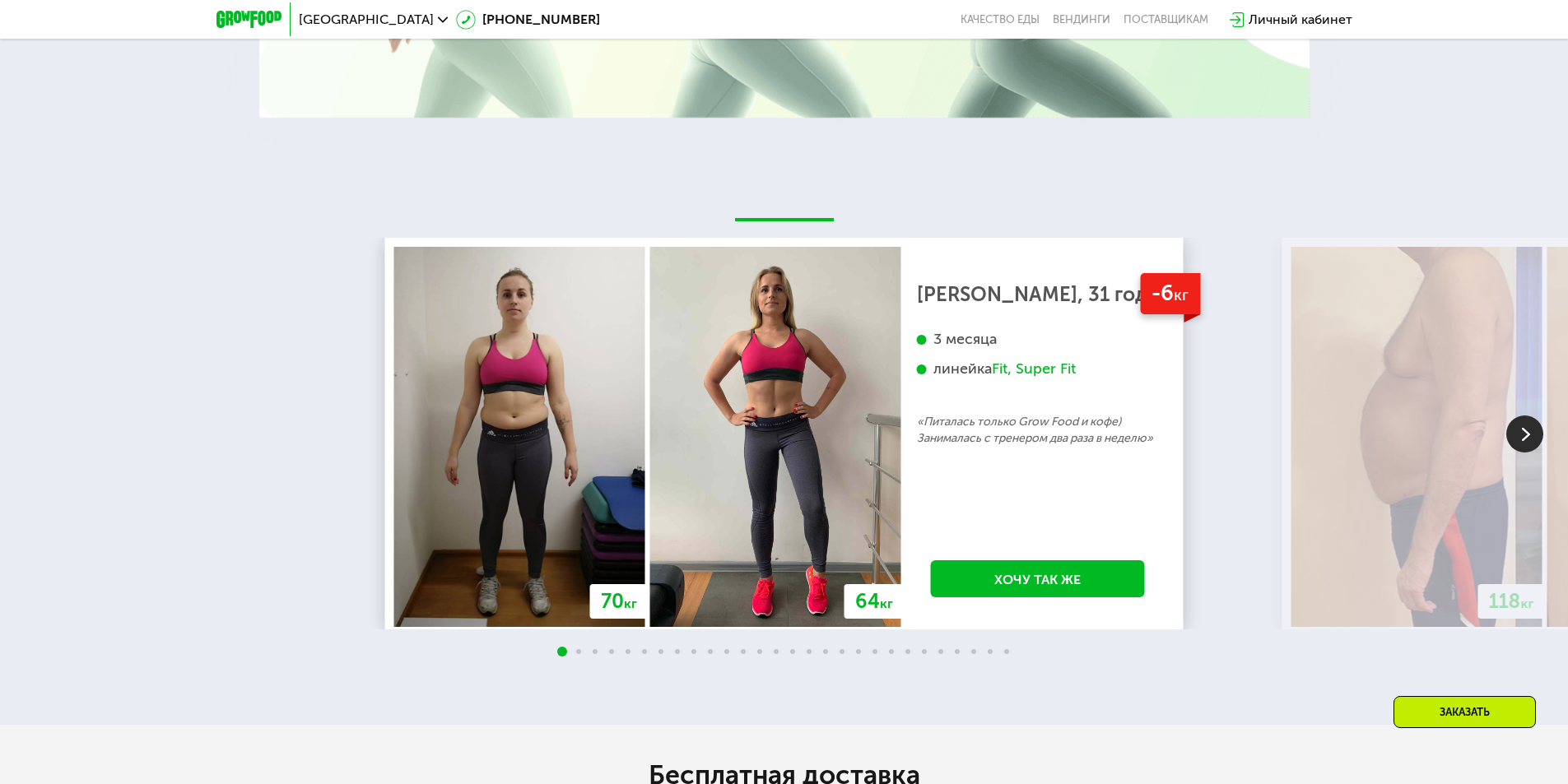
drag, startPoint x: 802, startPoint y: 525, endPoint x: 1174, endPoint y: 197, distance: 496.0
click at [1174, 197] on div "70 кг 64 кг -6 кг [PERSON_NAME], 31 год 3 месяца линейка Fit, Super Fit «Питала…" at bounding box center [784, 435] width 1568 height 580
click at [1524, 440] on img at bounding box center [1525, 434] width 38 height 38
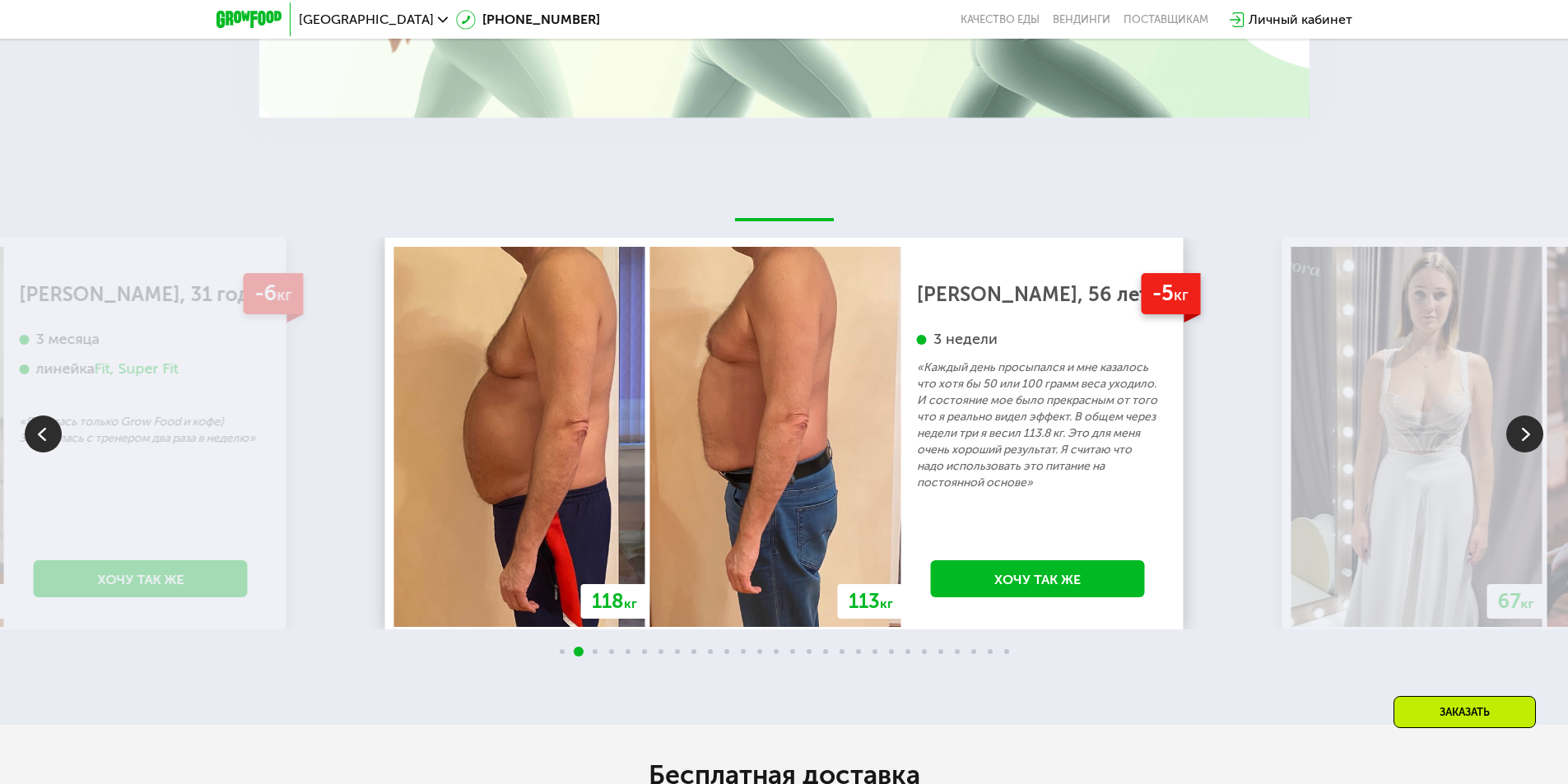
click at [1524, 439] on img at bounding box center [1525, 434] width 38 height 38
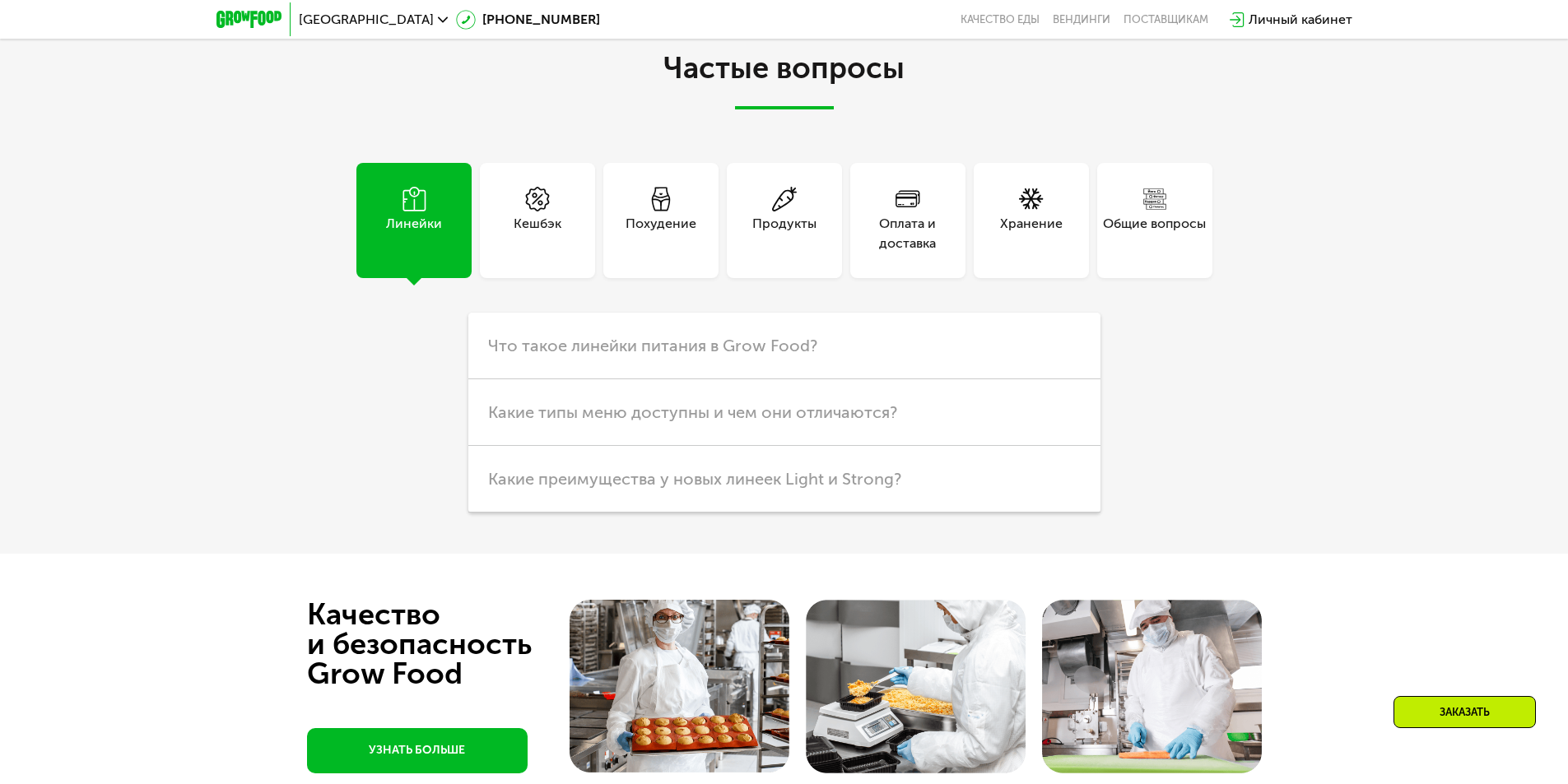
drag, startPoint x: 270, startPoint y: 531, endPoint x: 269, endPoint y: 504, distance: 27.0
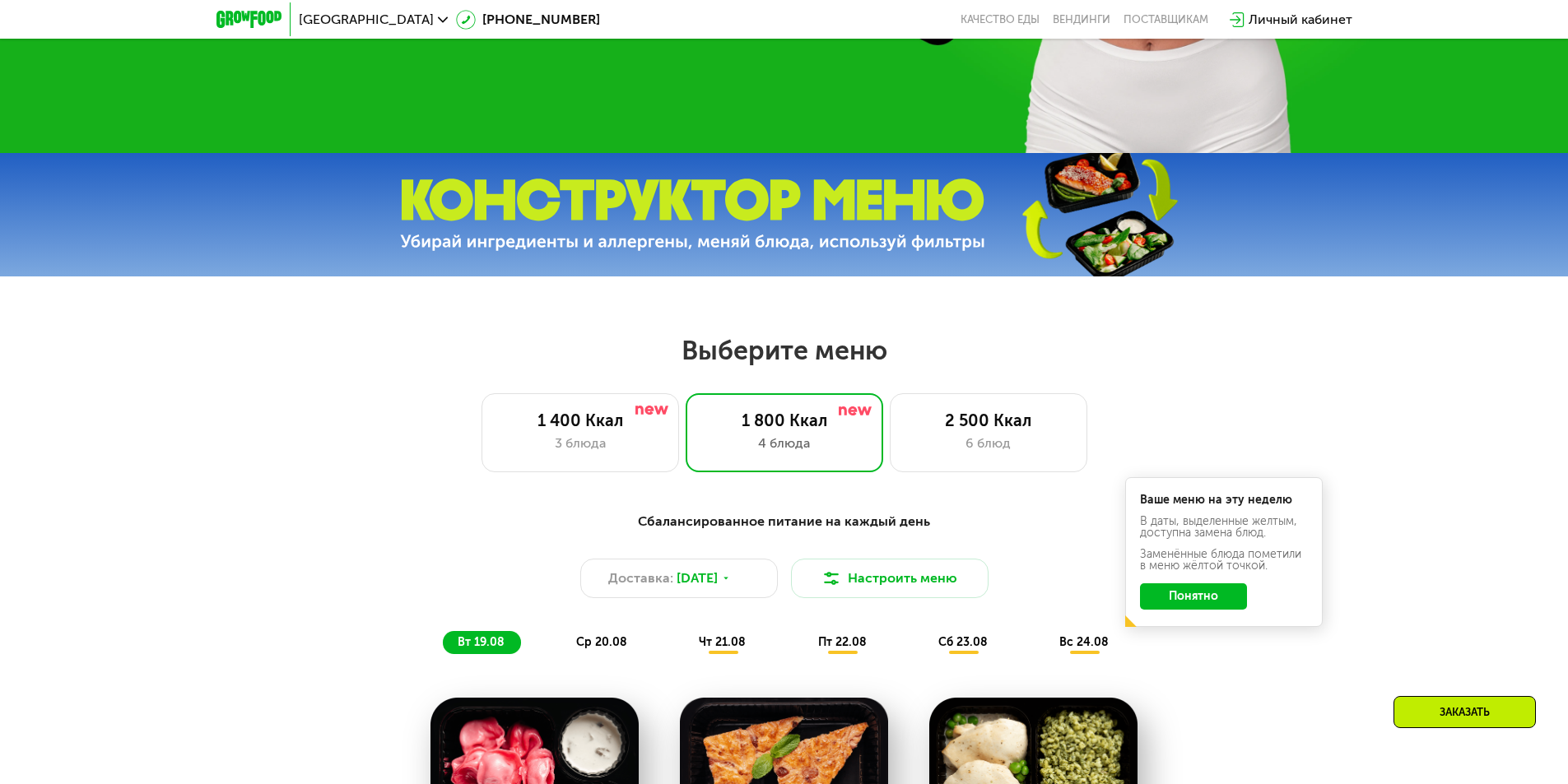
scroll to position [0, 0]
